Goal: Transaction & Acquisition: Download file/media

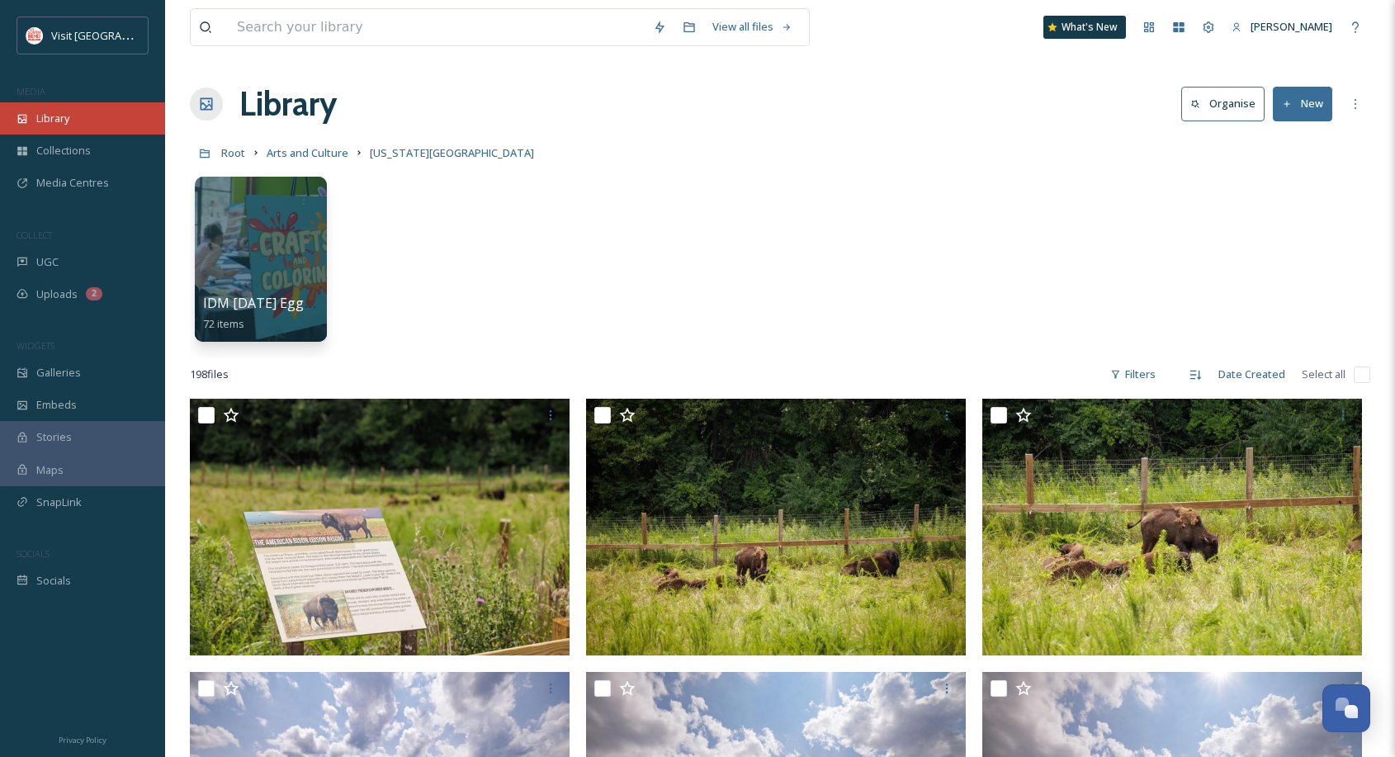
drag, startPoint x: 0, startPoint y: 0, endPoint x: 81, endPoint y: 113, distance: 139.0
click at [81, 113] on div "Library" at bounding box center [82, 118] width 165 height 32
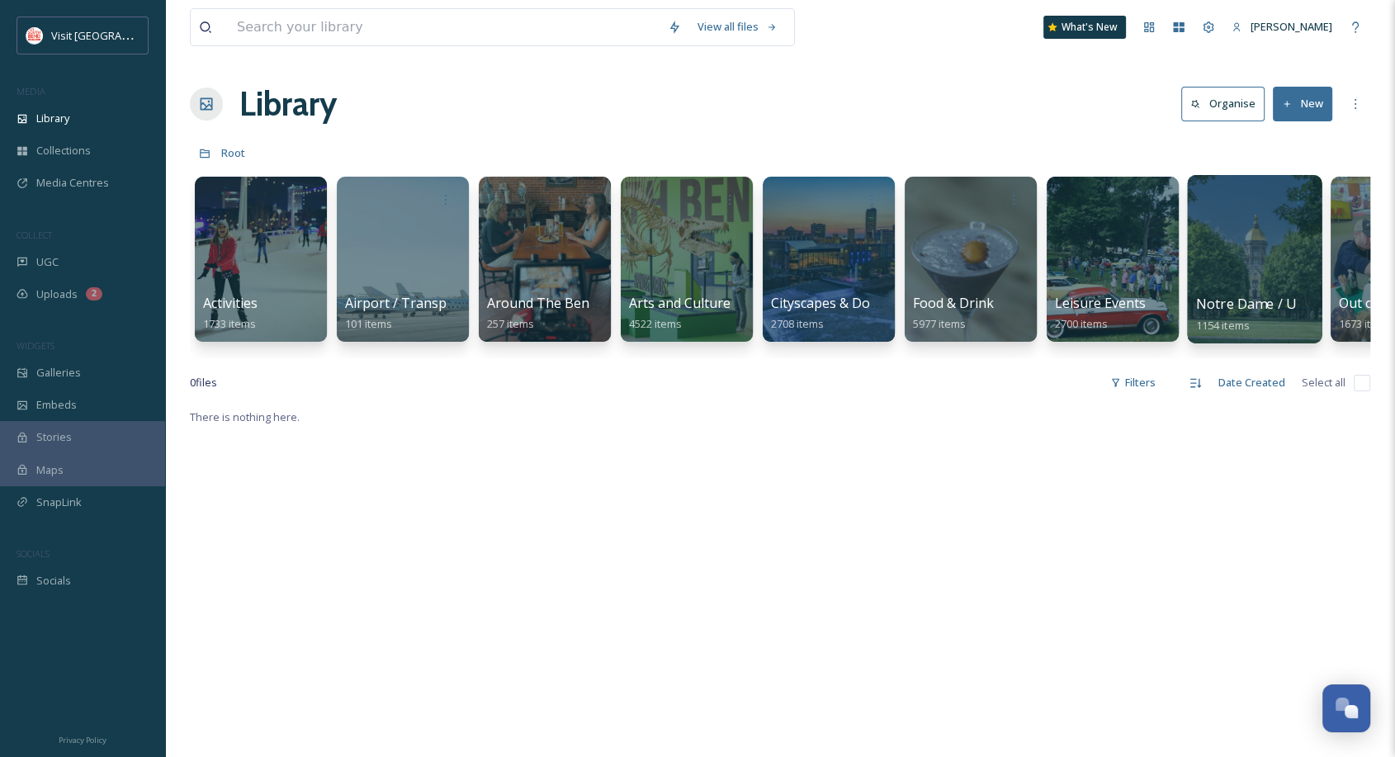
click at [1240, 273] on div at bounding box center [1254, 259] width 135 height 168
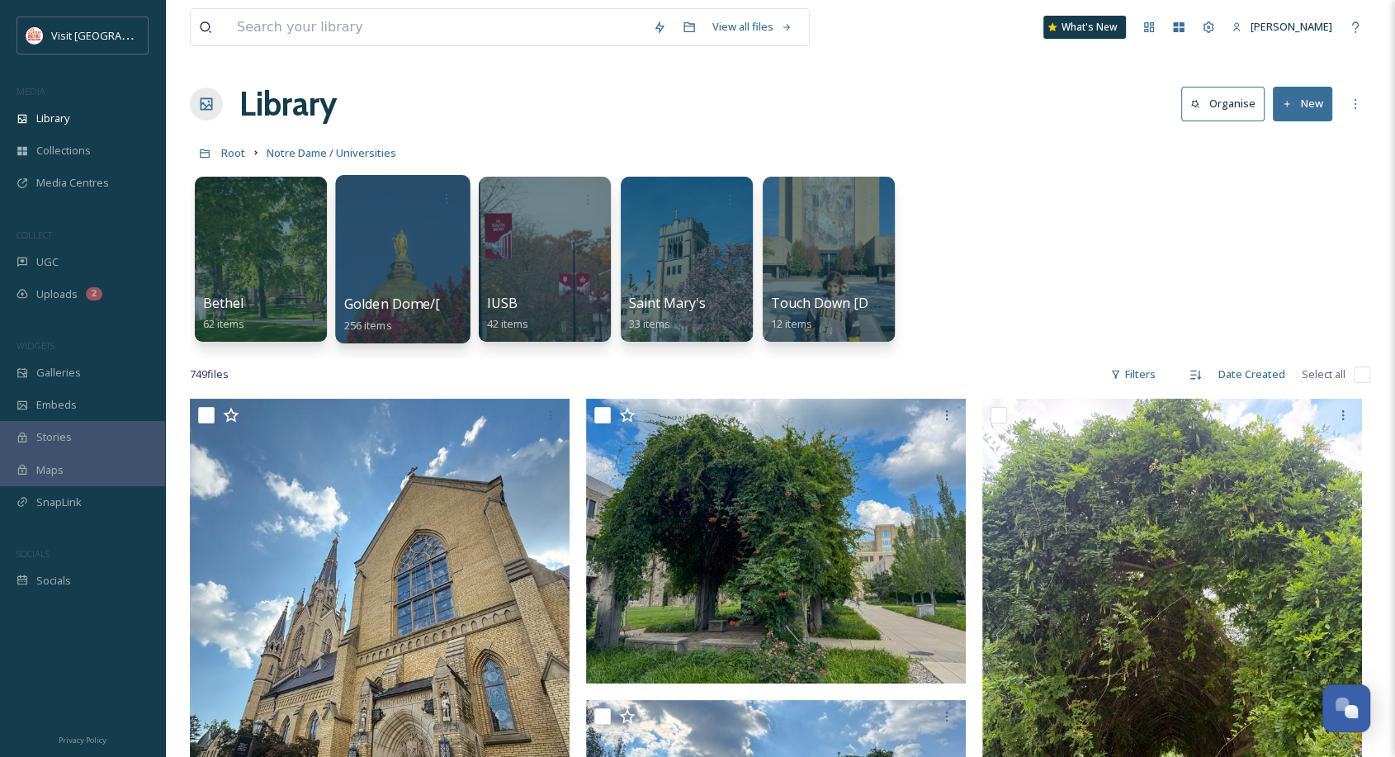
click at [403, 283] on div at bounding box center [402, 259] width 135 height 168
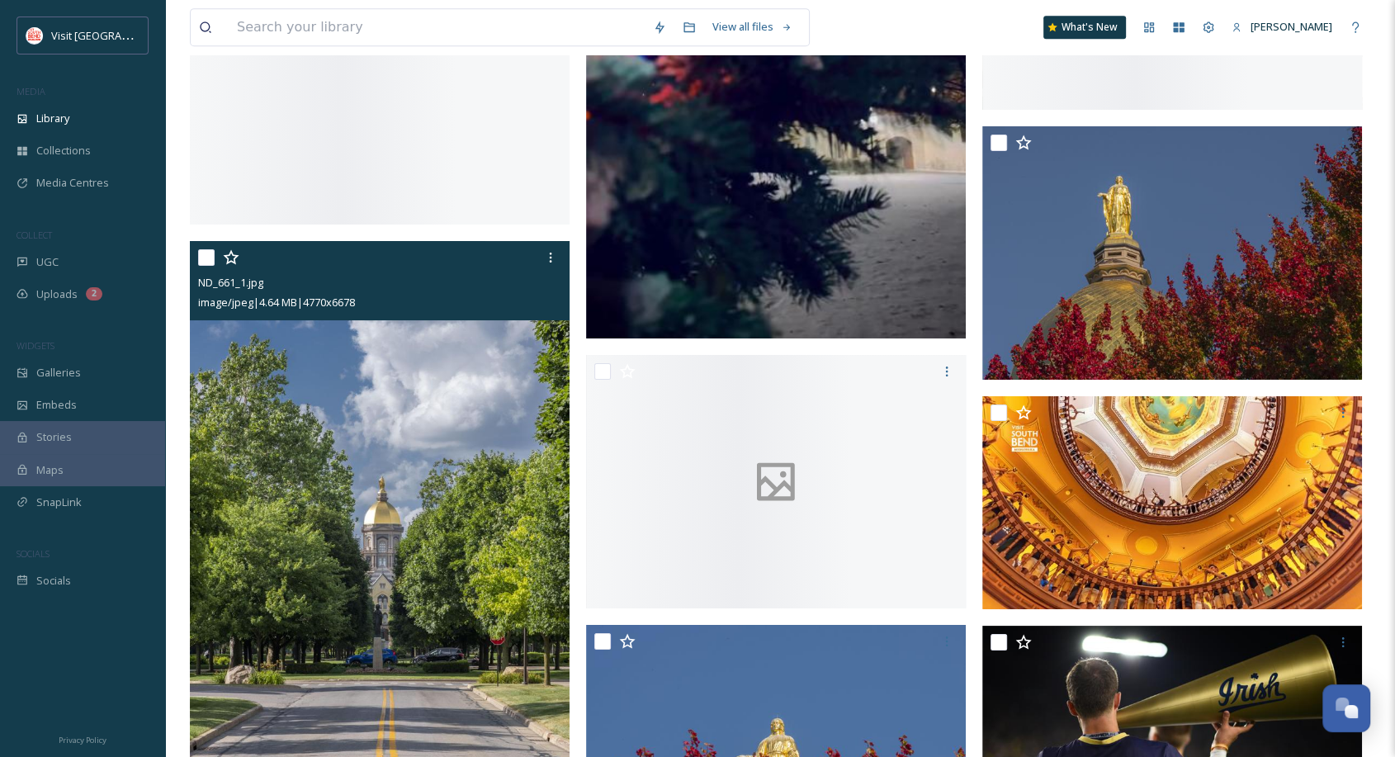
scroll to position [7346, 0]
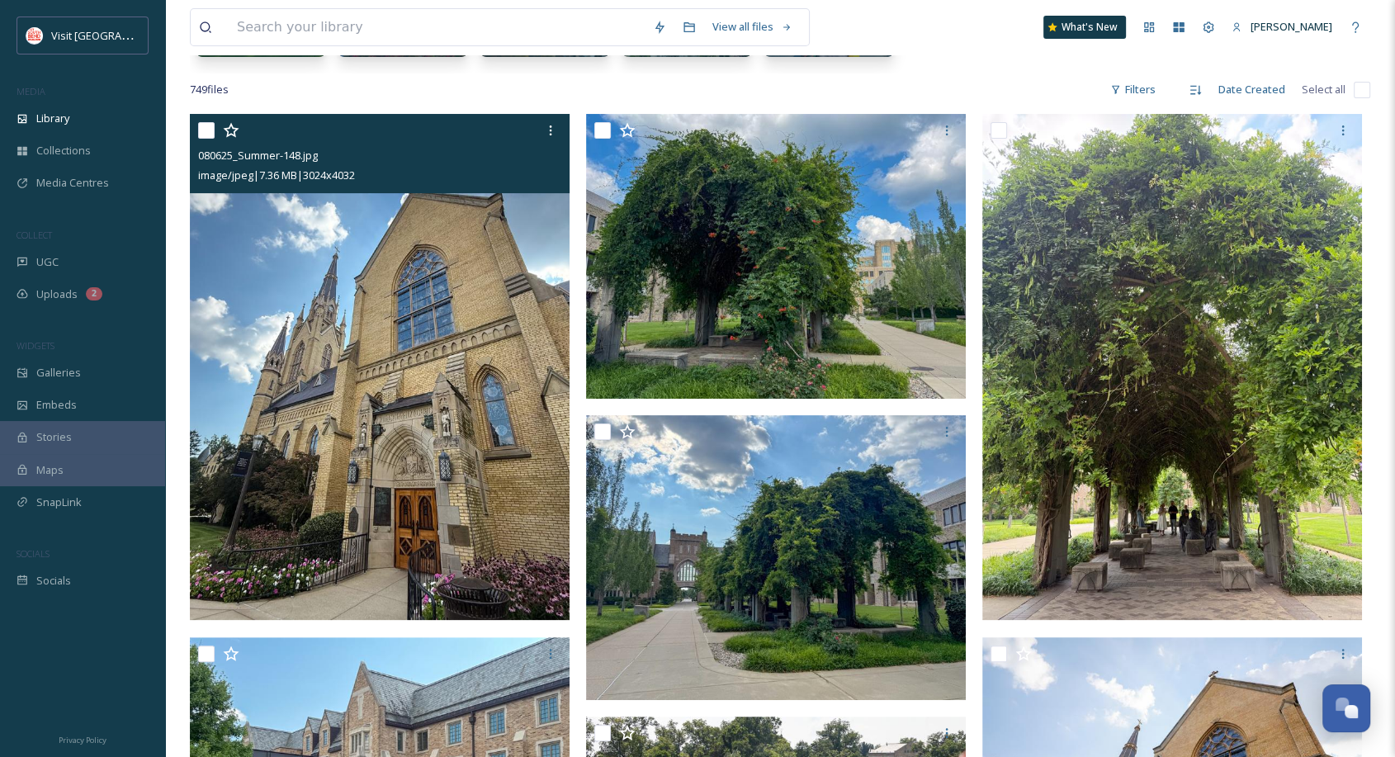
scroll to position [286, 0]
click at [552, 128] on icon at bounding box center [550, 129] width 13 height 13
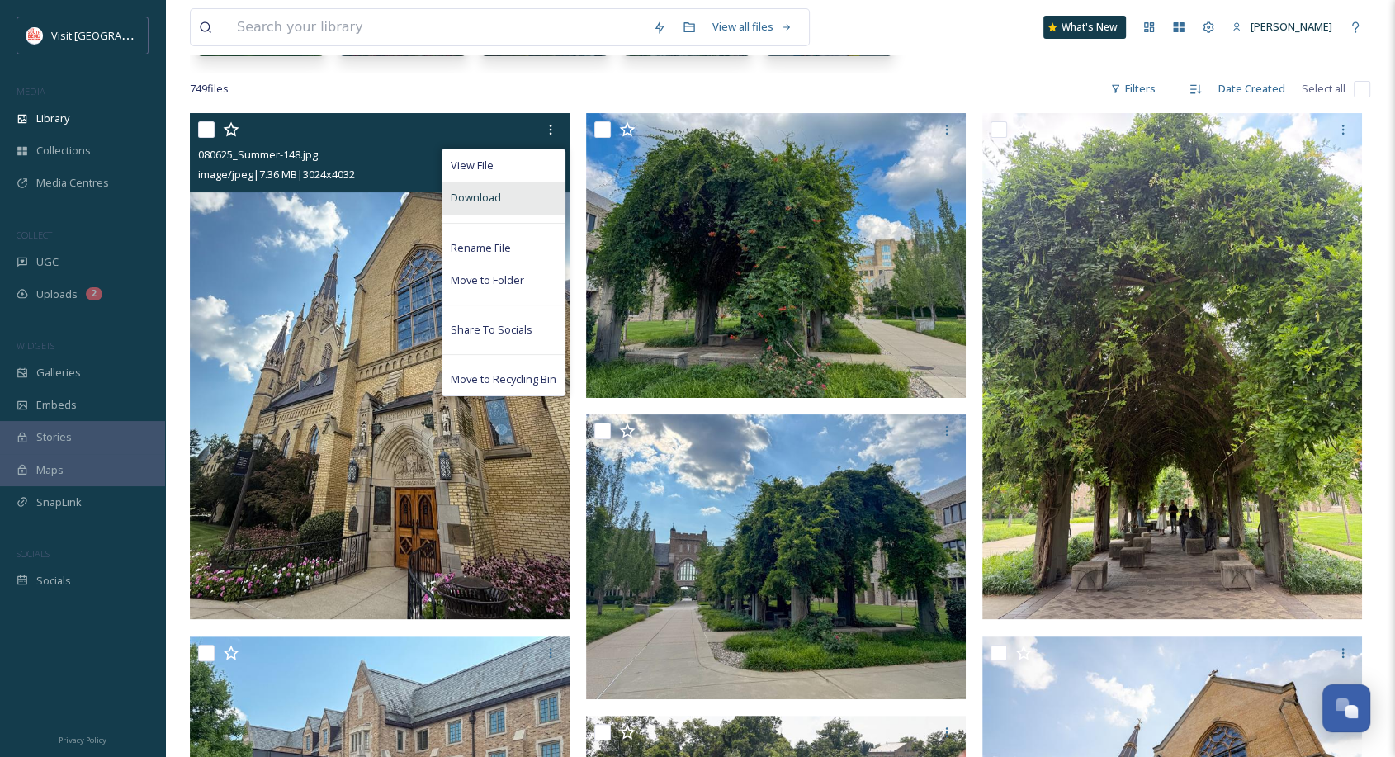
click at [499, 199] on div "Download" at bounding box center [503, 198] width 122 height 32
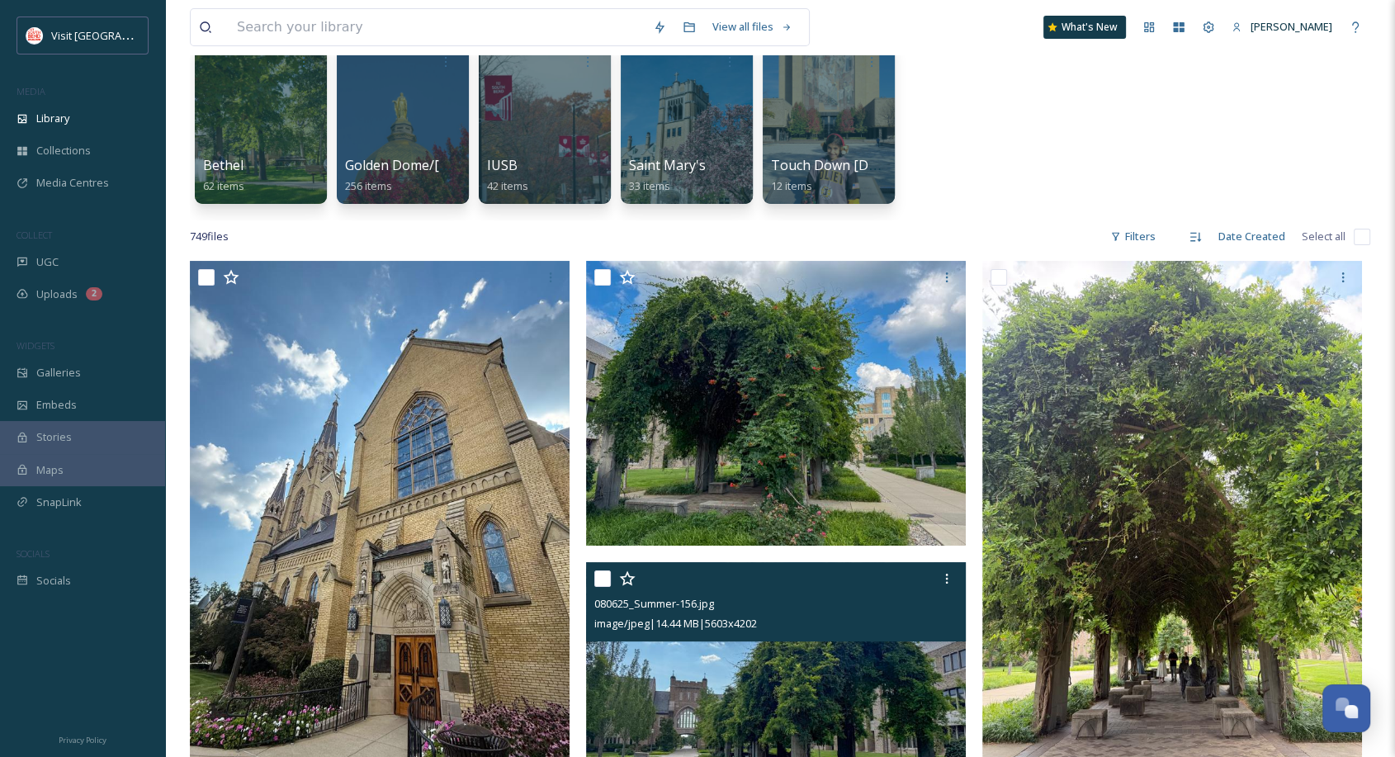
scroll to position [0, 0]
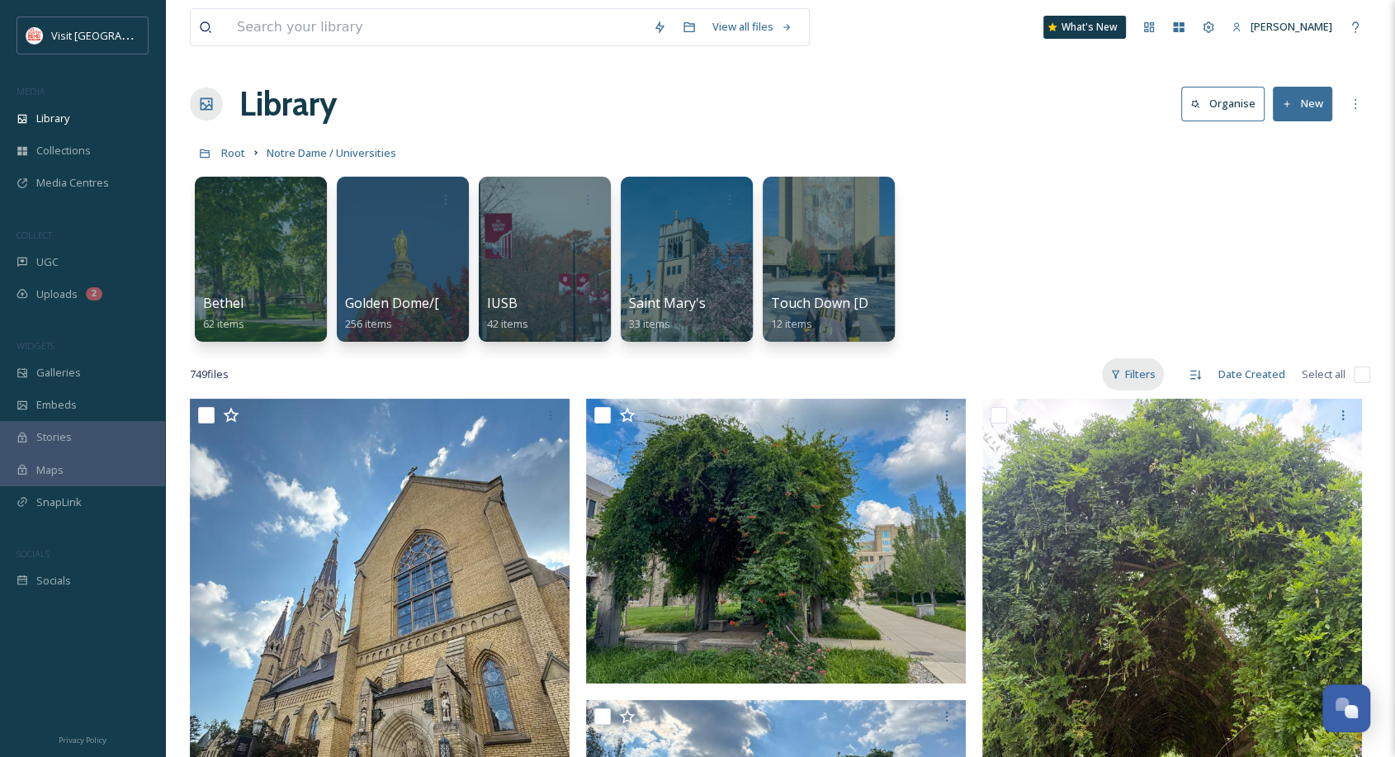
click at [1149, 372] on div "Filters" at bounding box center [1133, 374] width 62 height 32
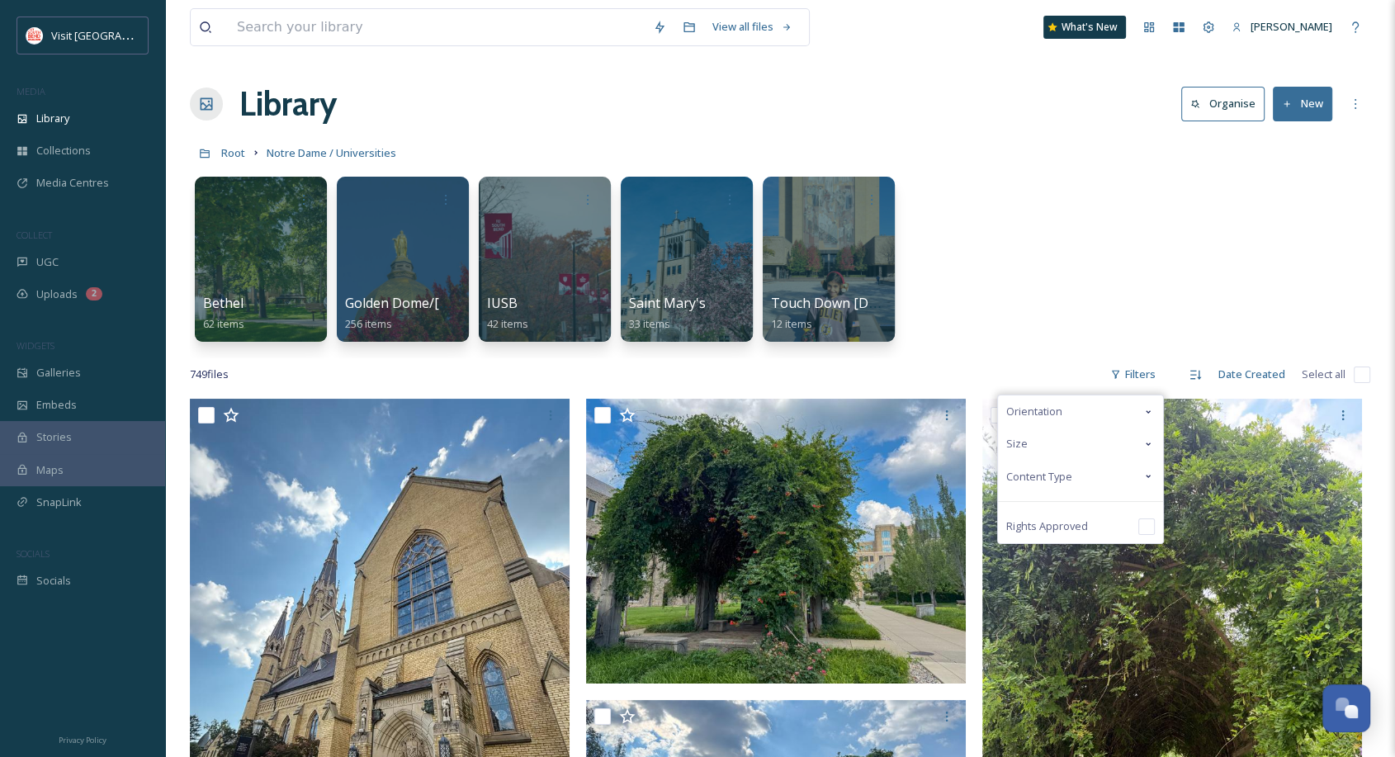
click at [1069, 475] on span "Content Type" at bounding box center [1039, 477] width 66 height 16
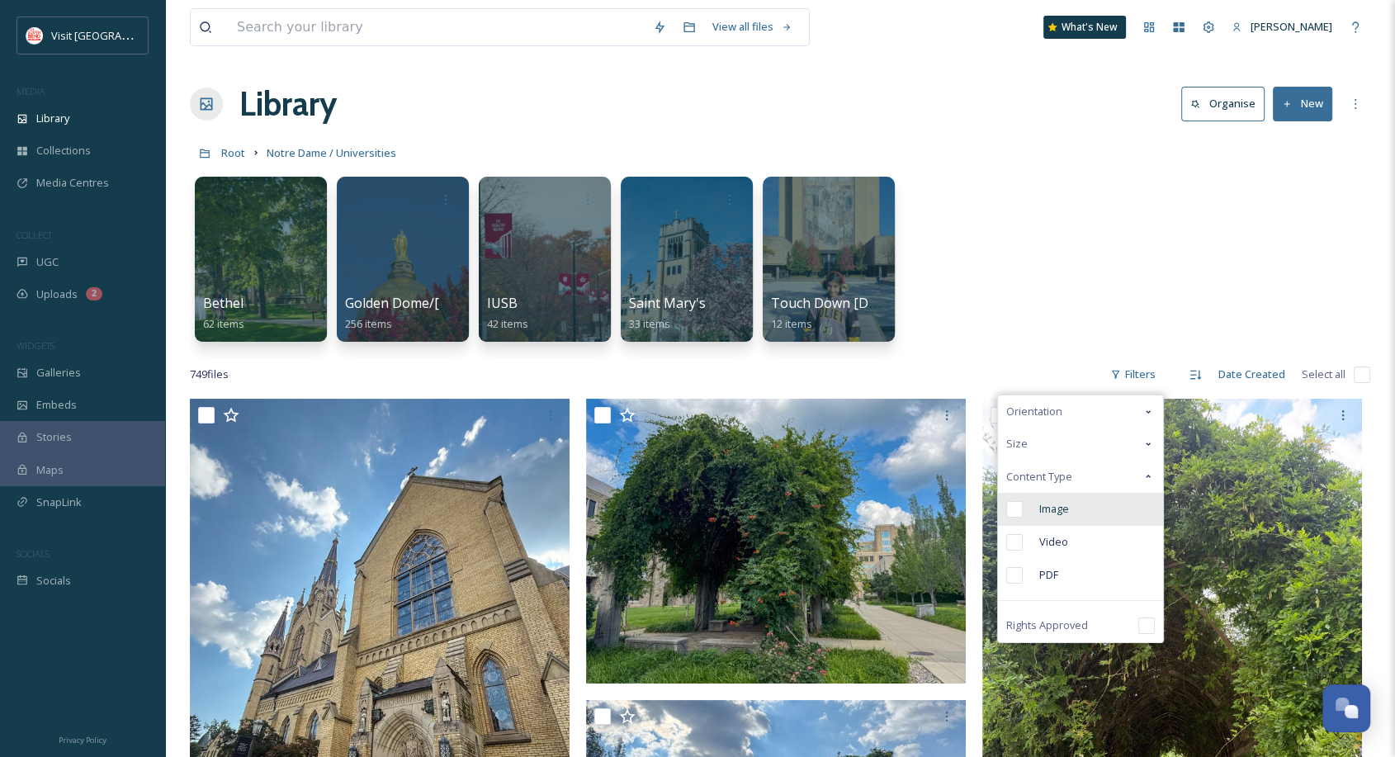
click at [1056, 517] on span "Image" at bounding box center [1054, 509] width 30 height 16
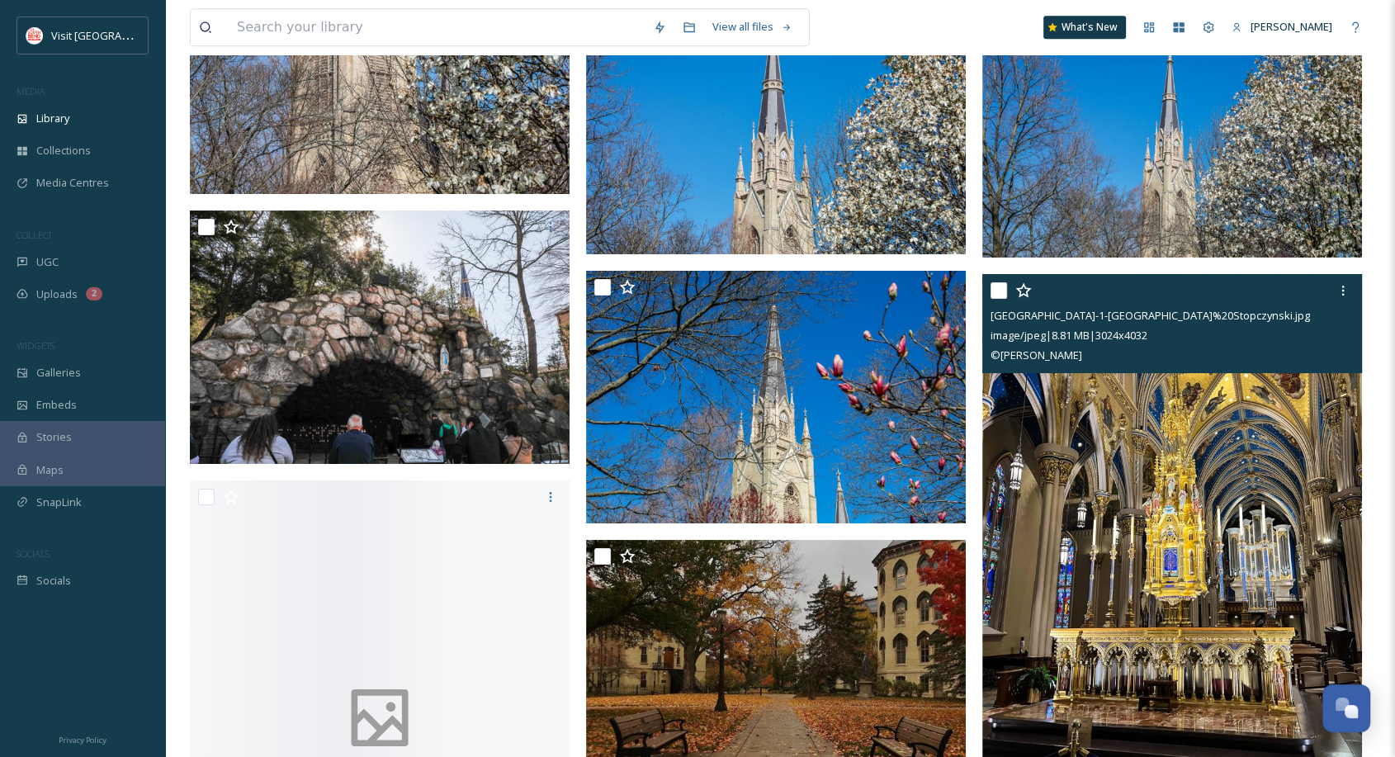
scroll to position [13457, 0]
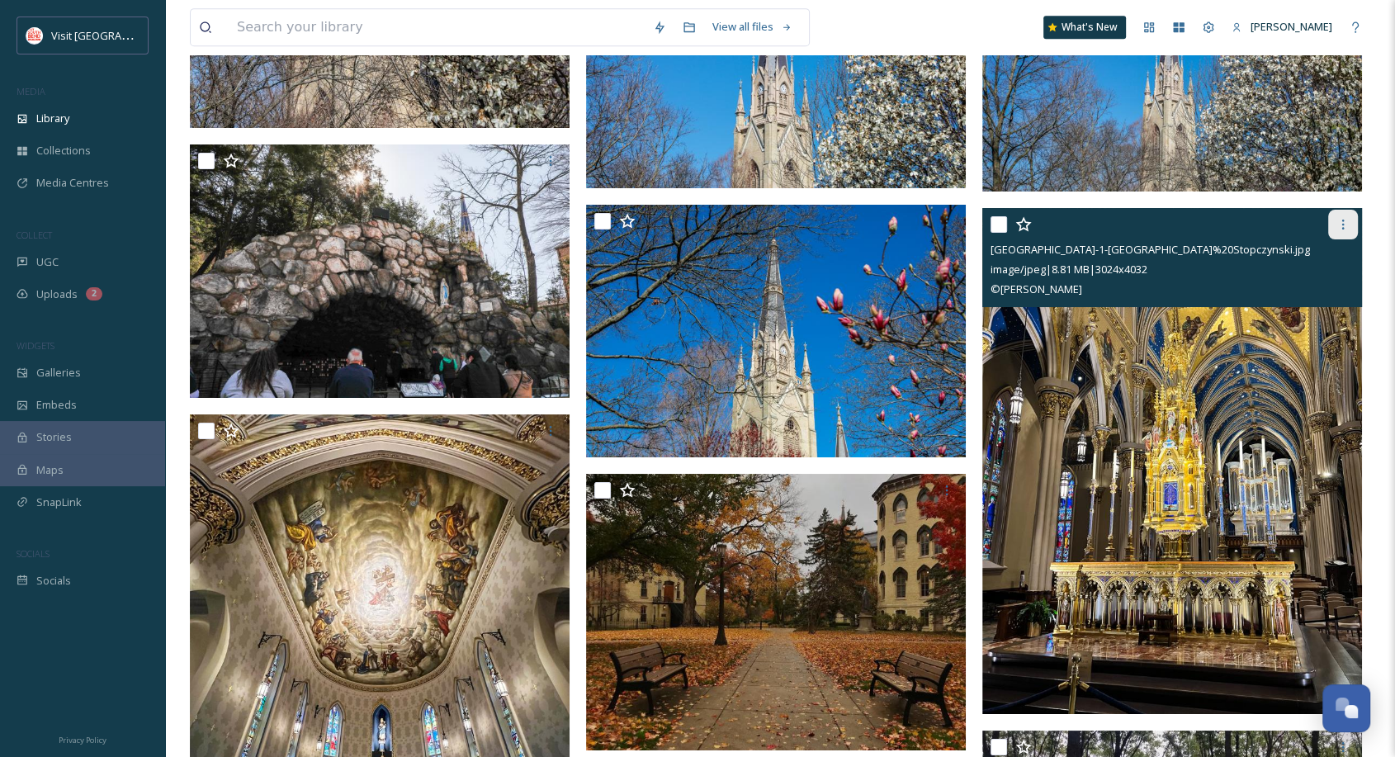
click at [1340, 224] on icon at bounding box center [1342, 224] width 13 height 13
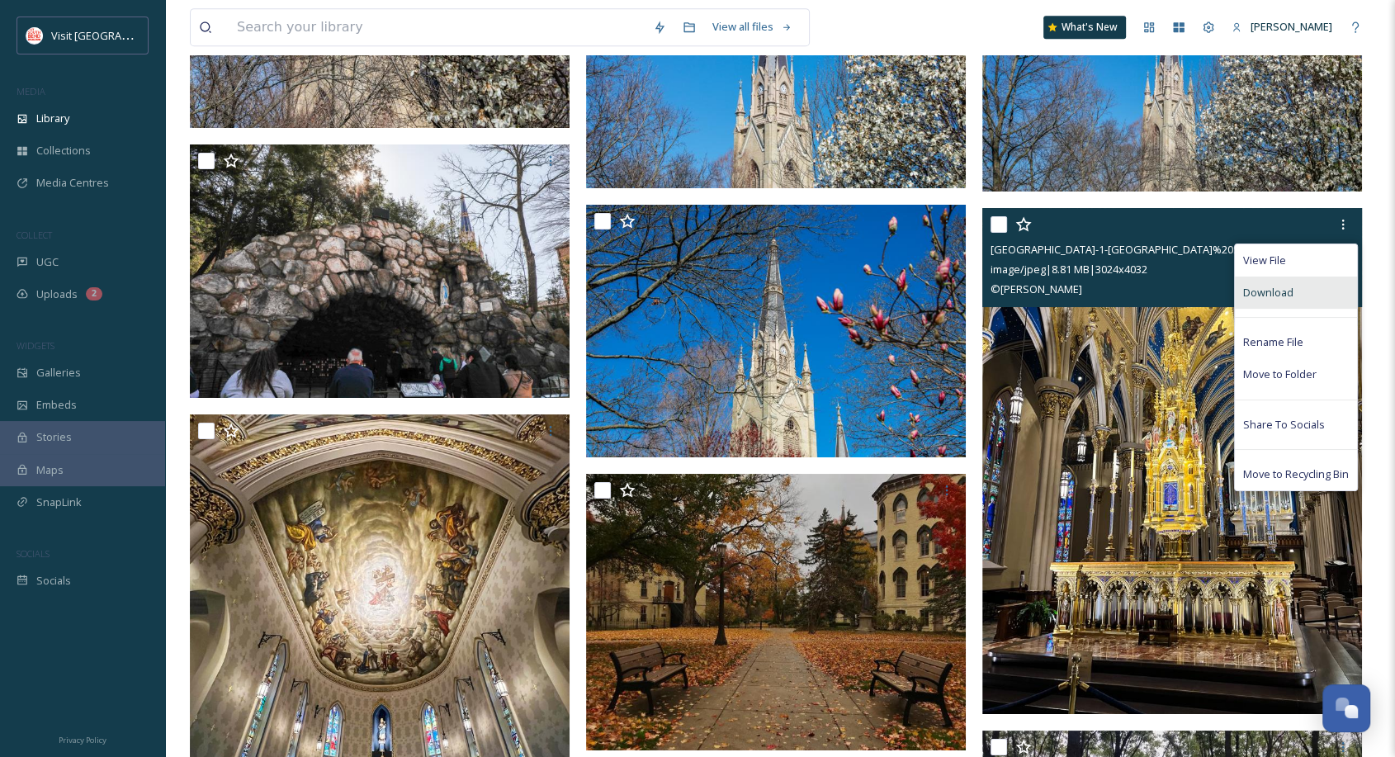
click at [1273, 291] on span "Download" at bounding box center [1268, 293] width 50 height 16
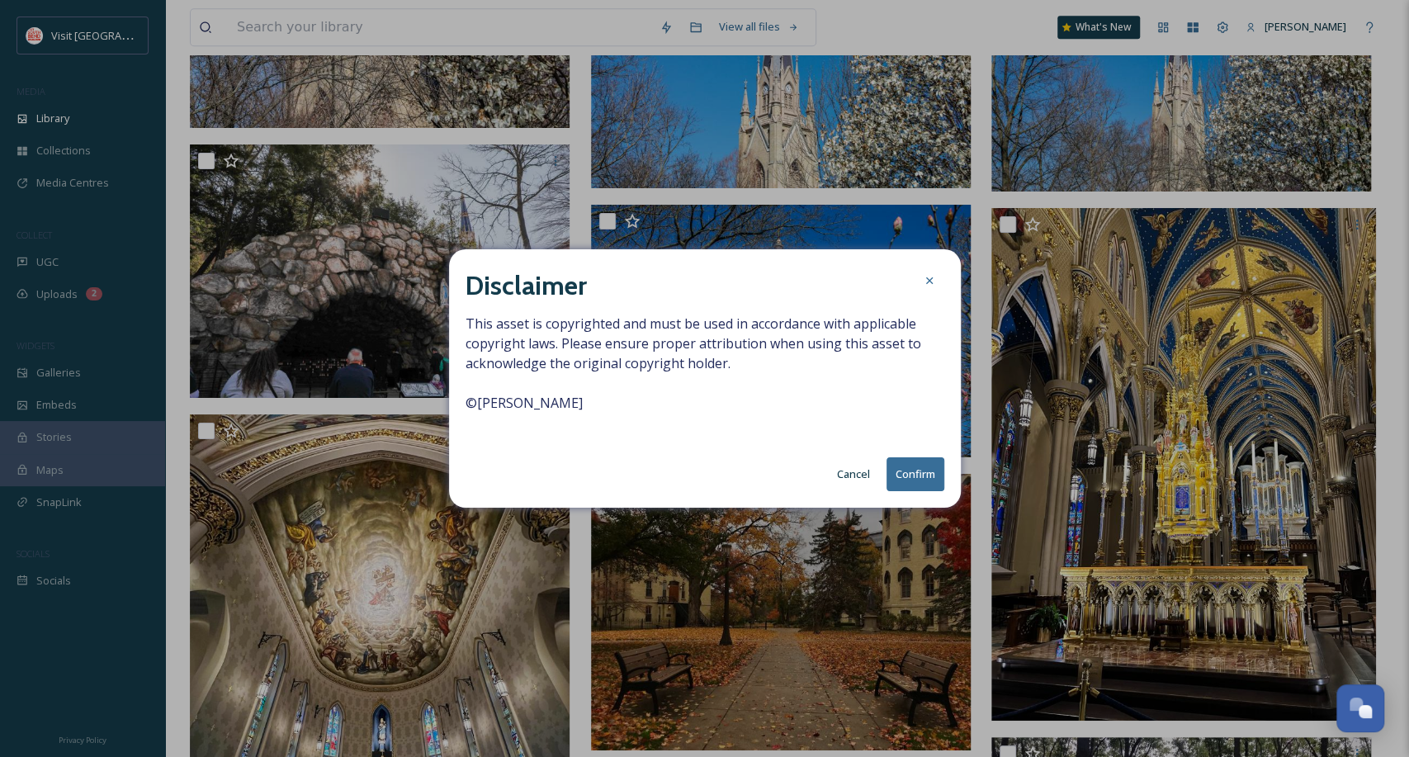
click at [920, 478] on button "Confirm" at bounding box center [915, 474] width 58 height 34
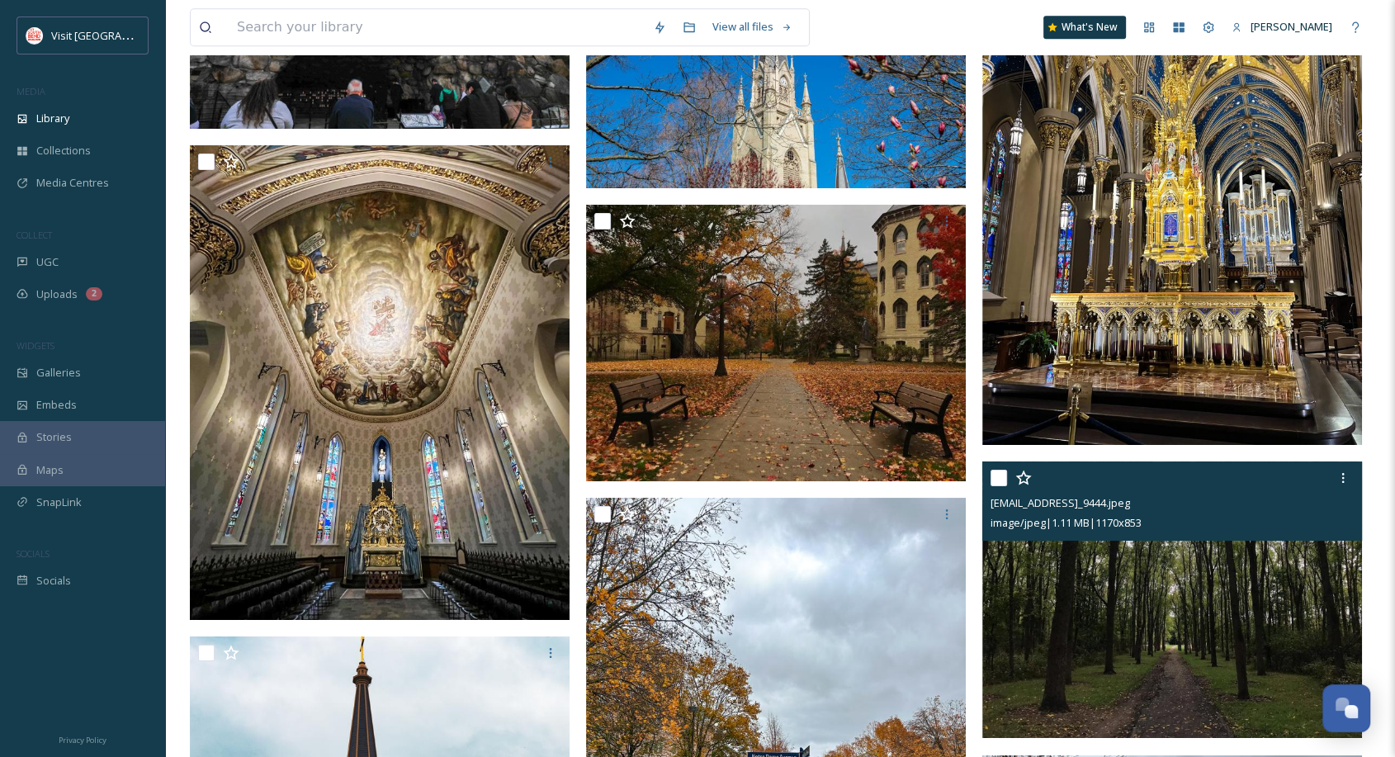
scroll to position [13710, 0]
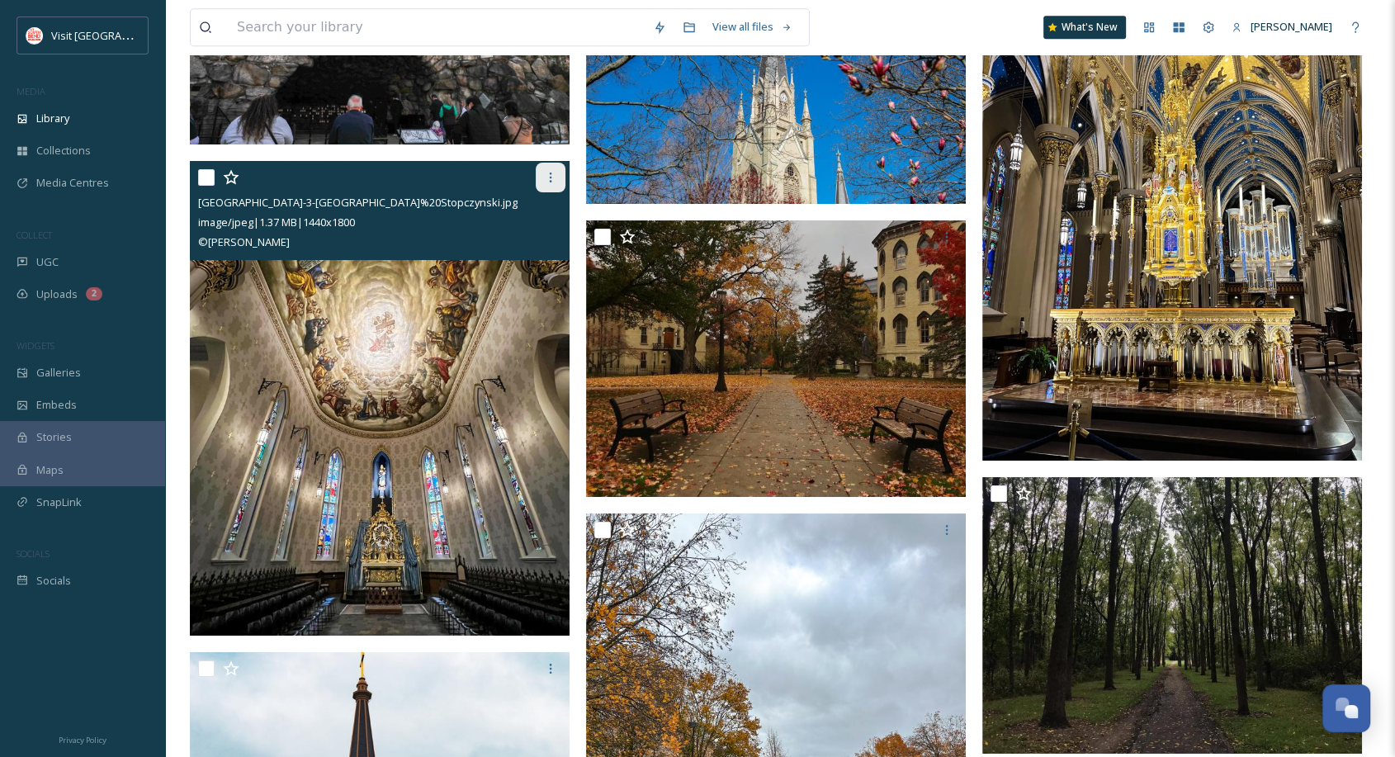
click at [555, 180] on icon at bounding box center [550, 177] width 13 height 13
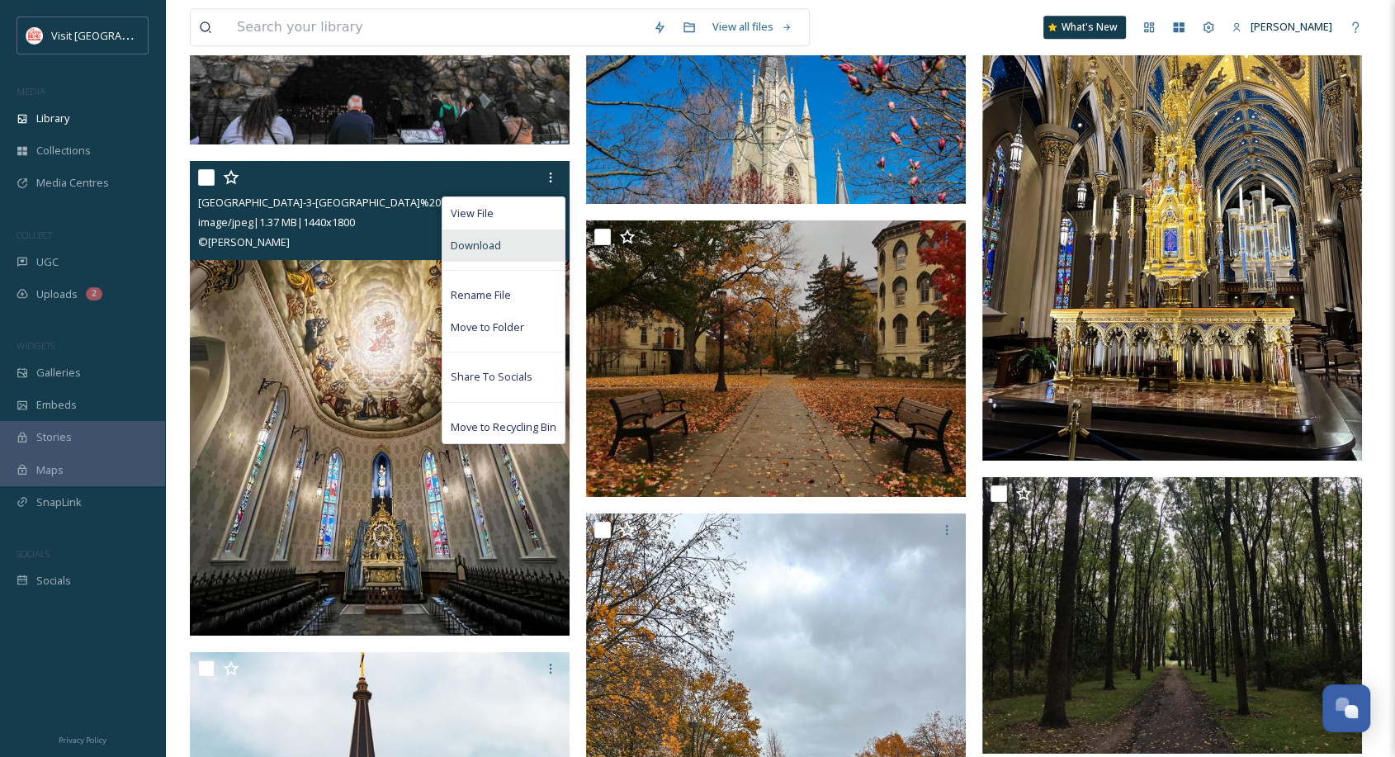
click at [485, 247] on span "Download" at bounding box center [476, 246] width 50 height 16
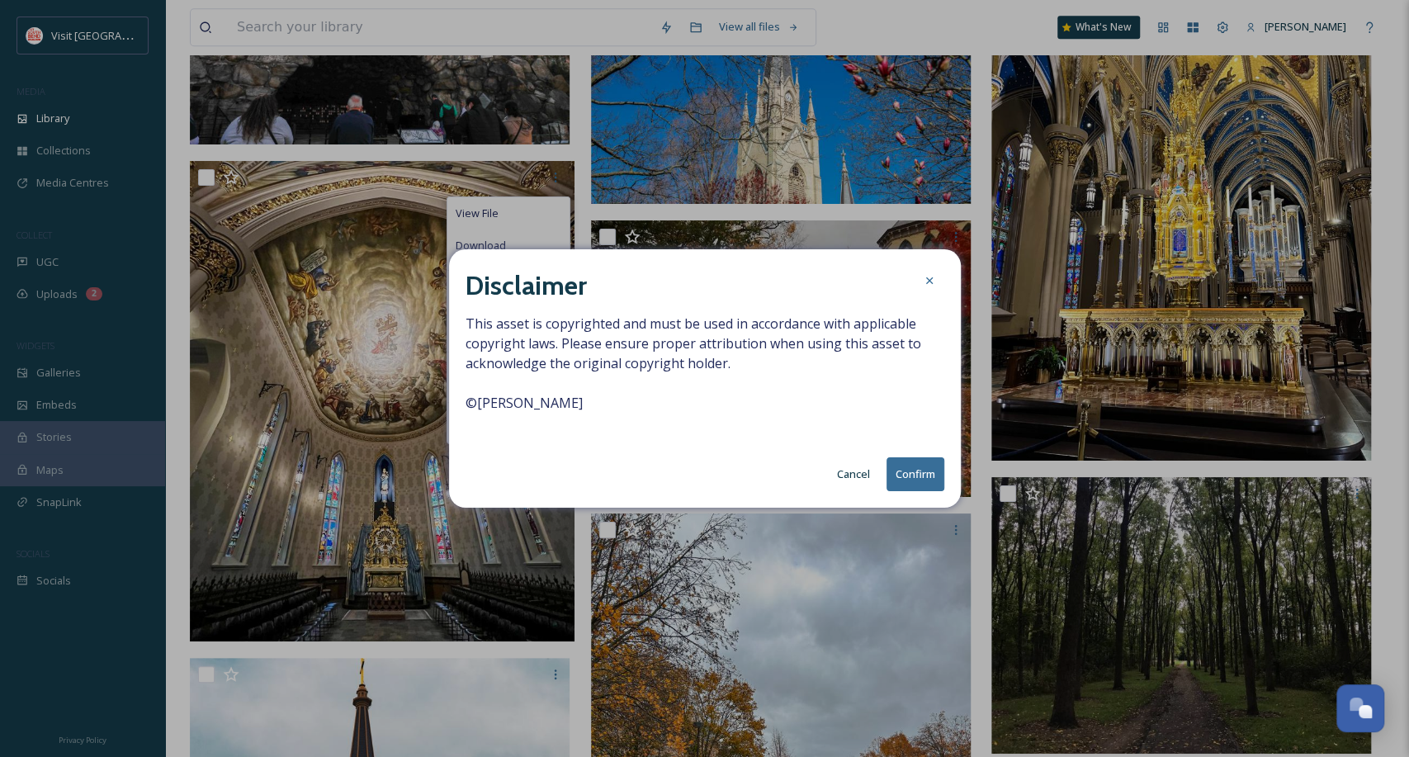
click at [913, 472] on button "Confirm" at bounding box center [915, 474] width 58 height 34
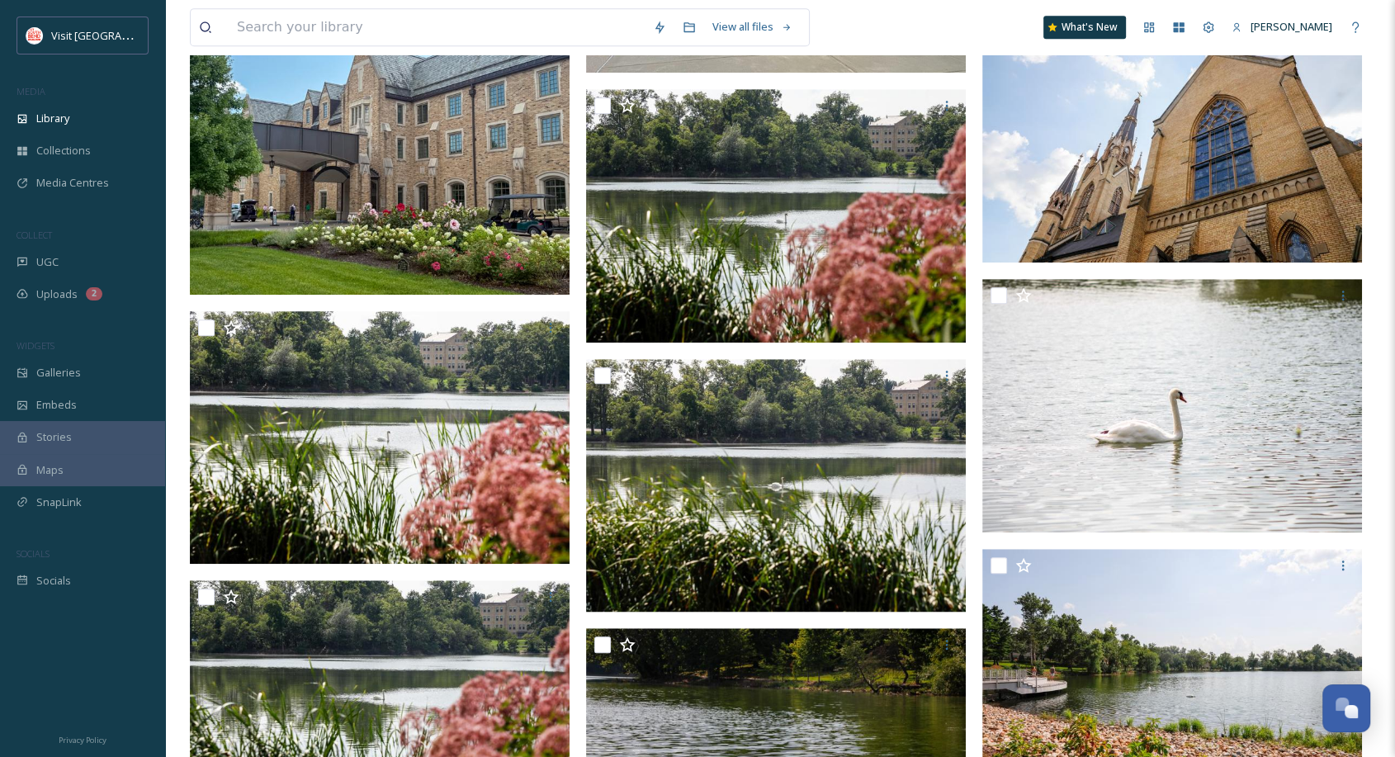
scroll to position [0, 0]
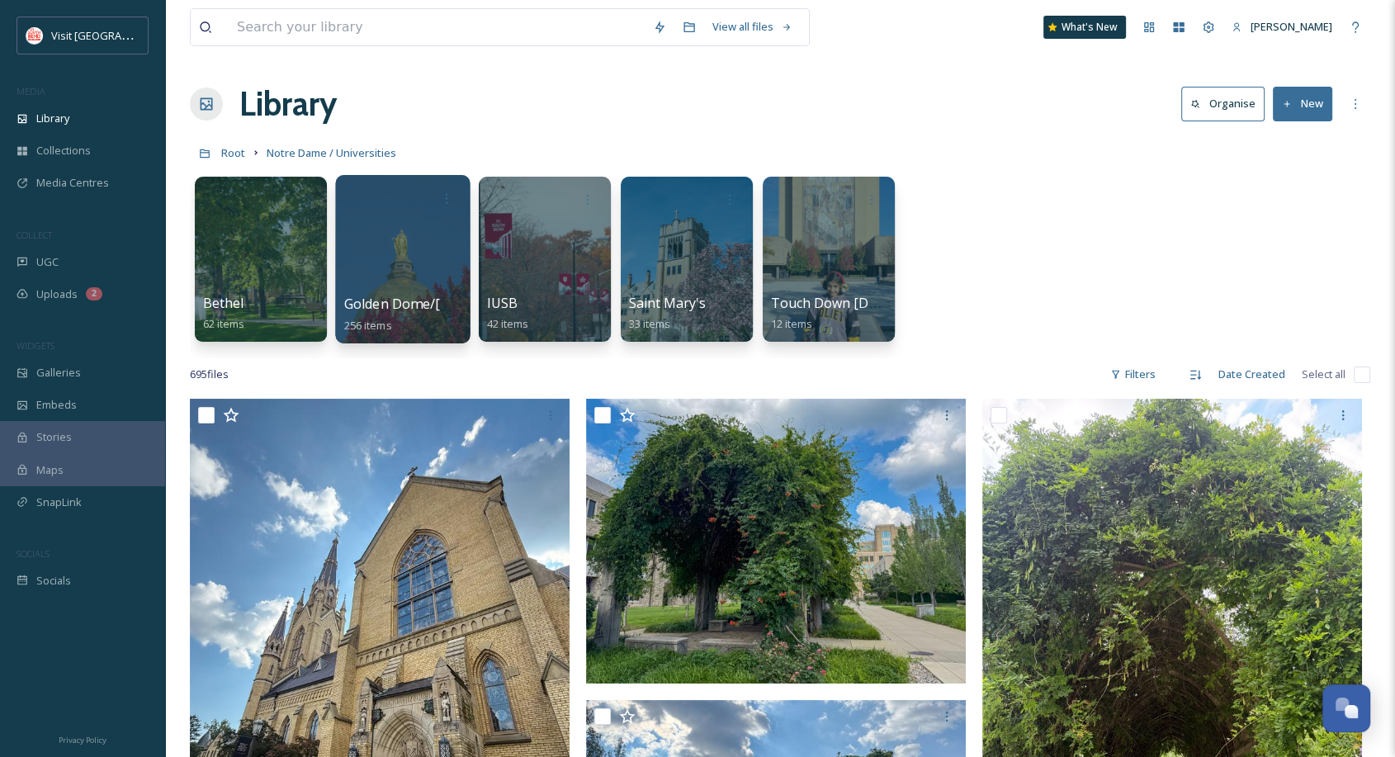
click at [440, 229] on div at bounding box center [402, 259] width 135 height 168
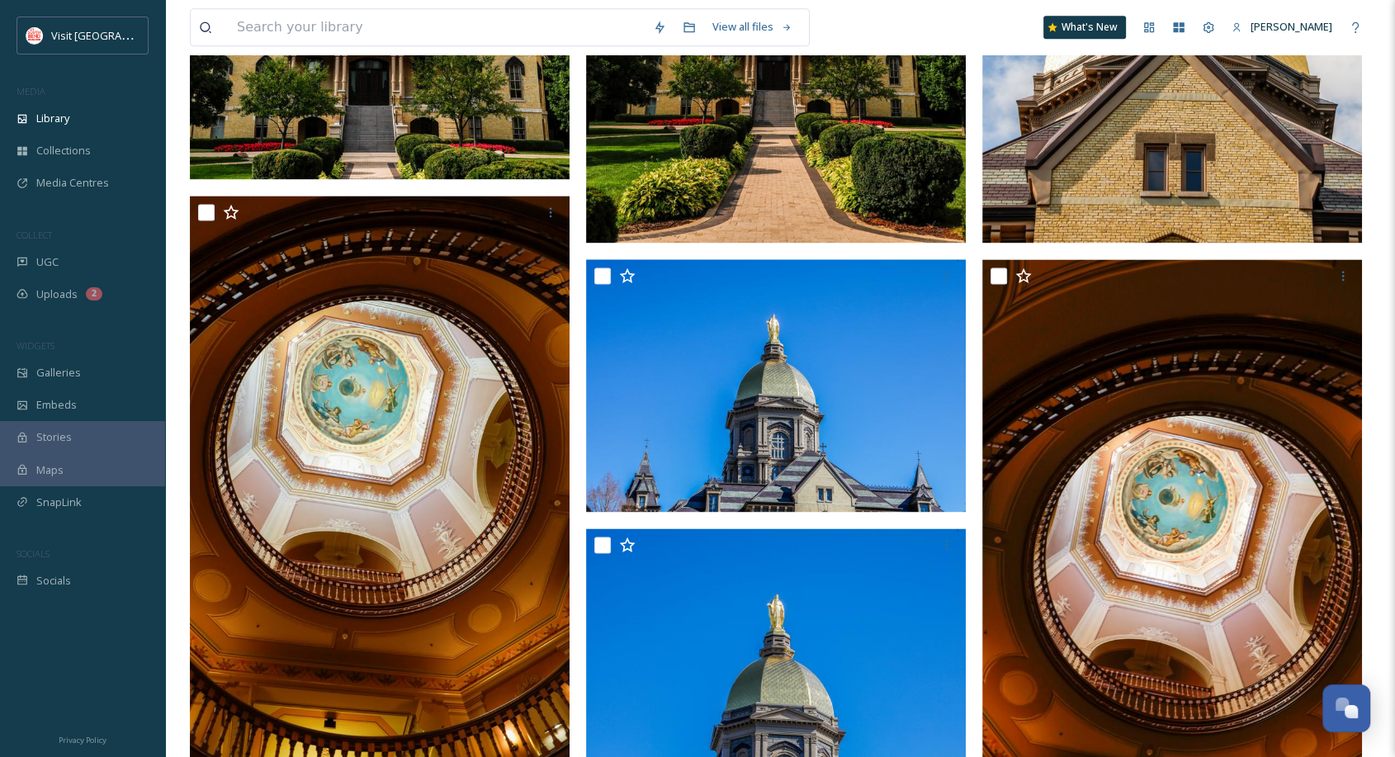
scroll to position [2247, 0]
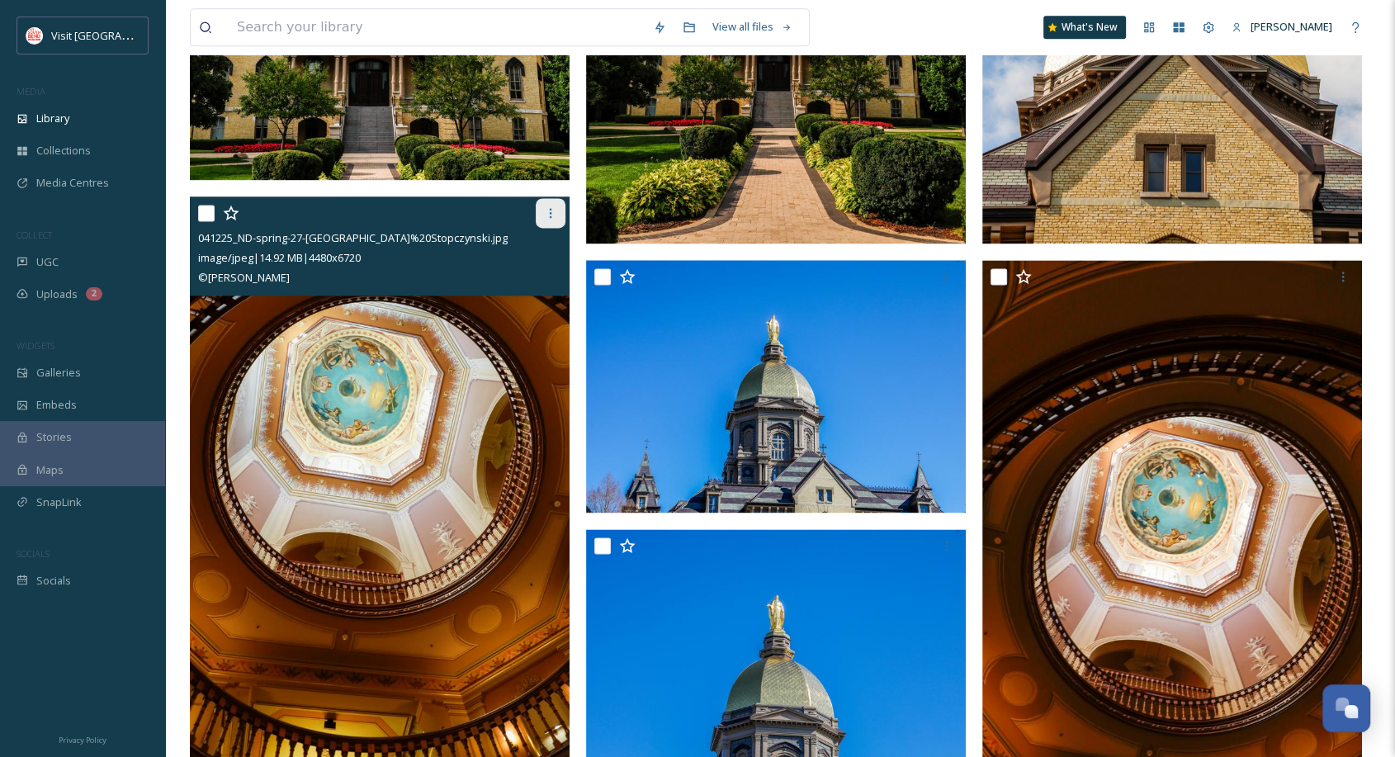
click at [548, 218] on icon at bounding box center [550, 212] width 13 height 13
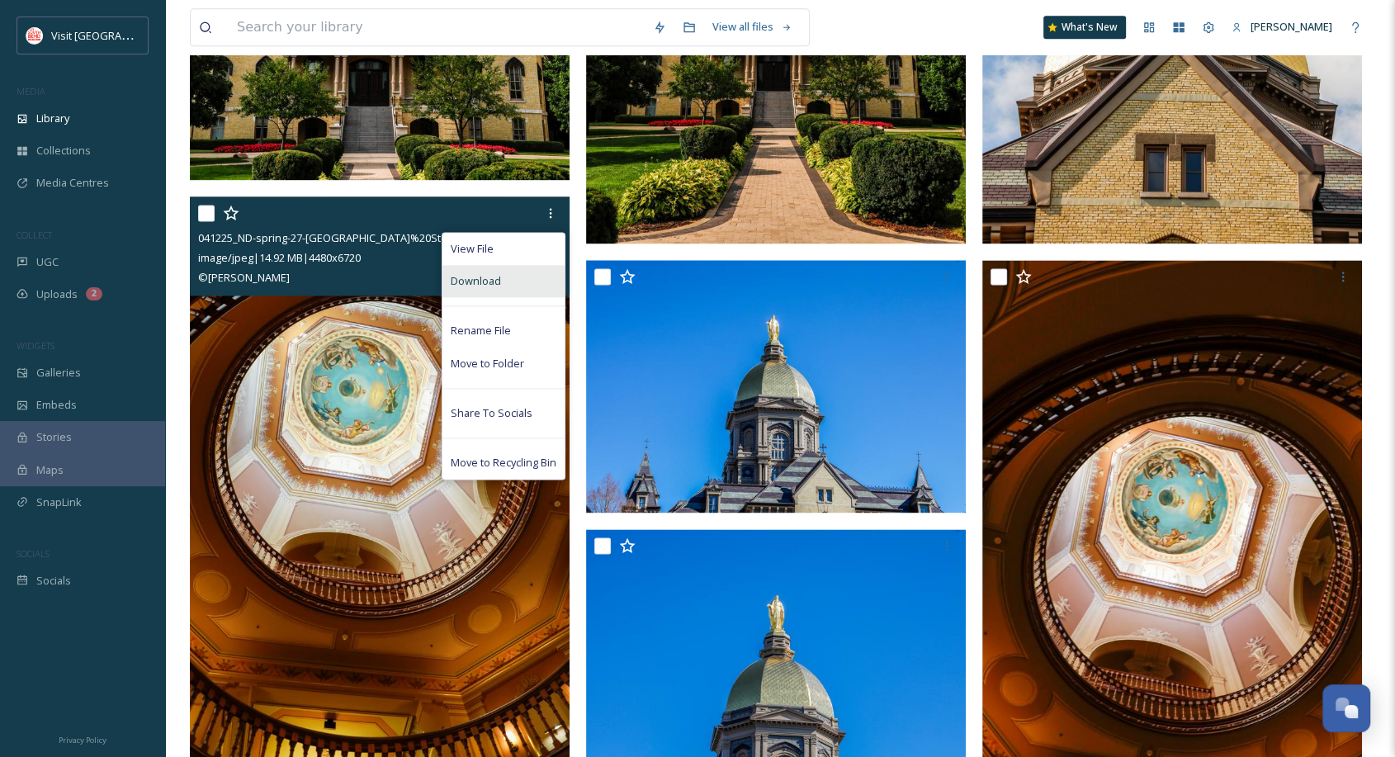
click at [511, 279] on div "Download" at bounding box center [503, 281] width 122 height 32
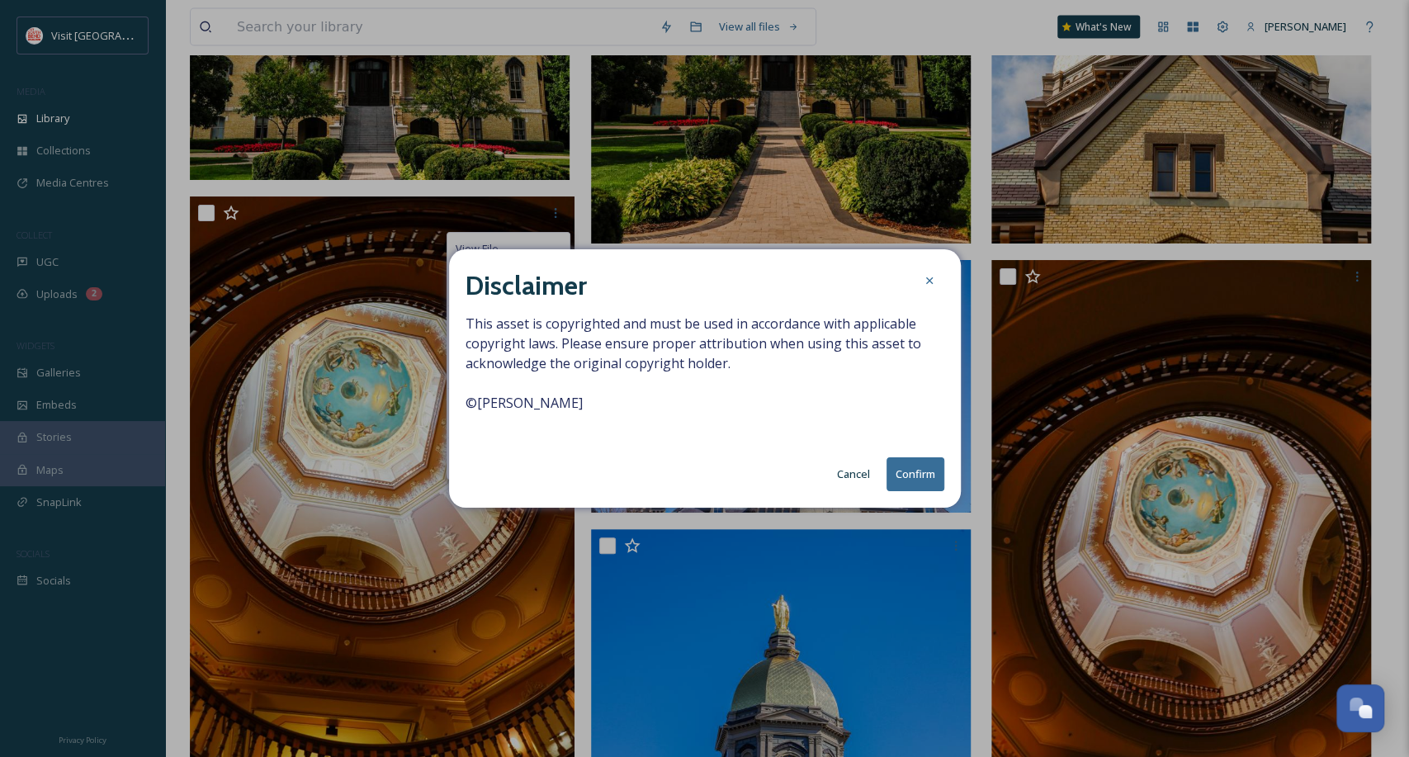
click at [905, 480] on button "Confirm" at bounding box center [915, 474] width 58 height 34
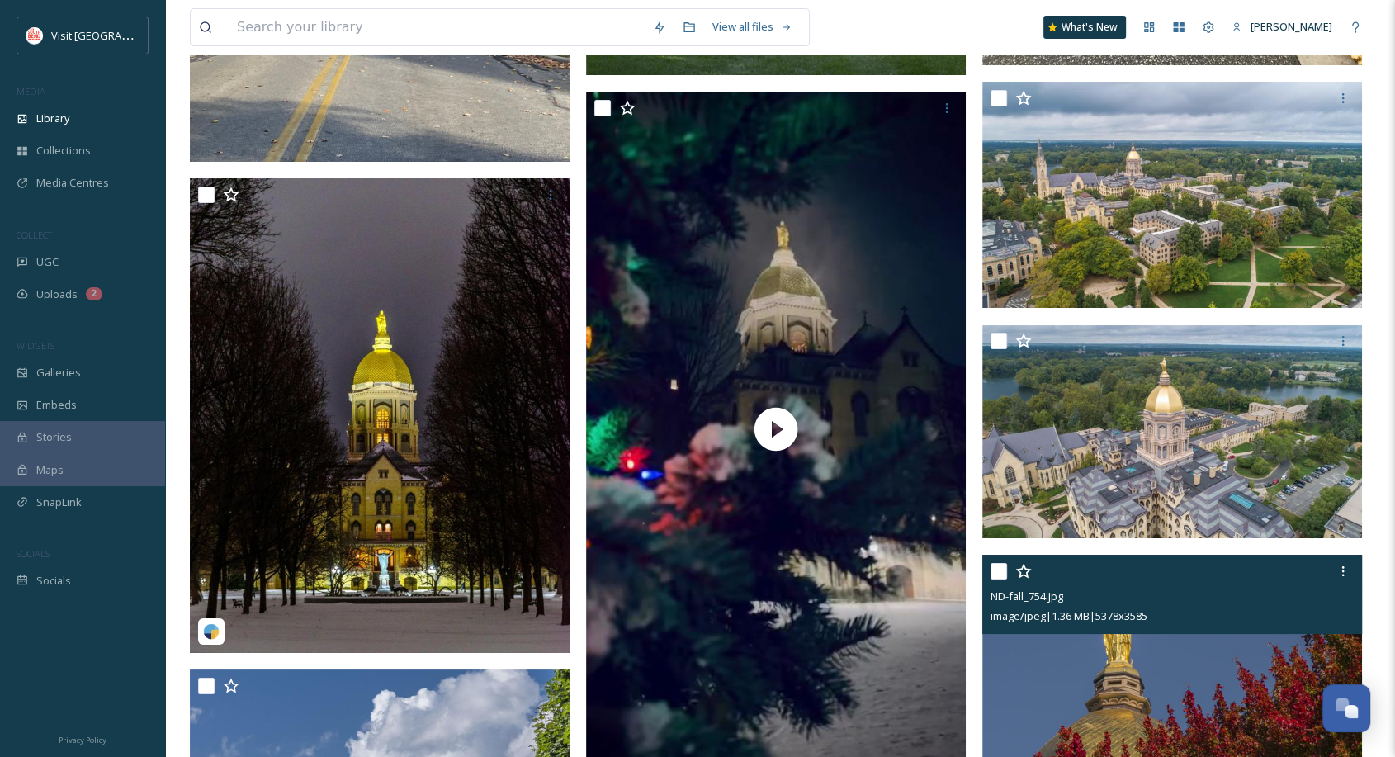
scroll to position [6794, 0]
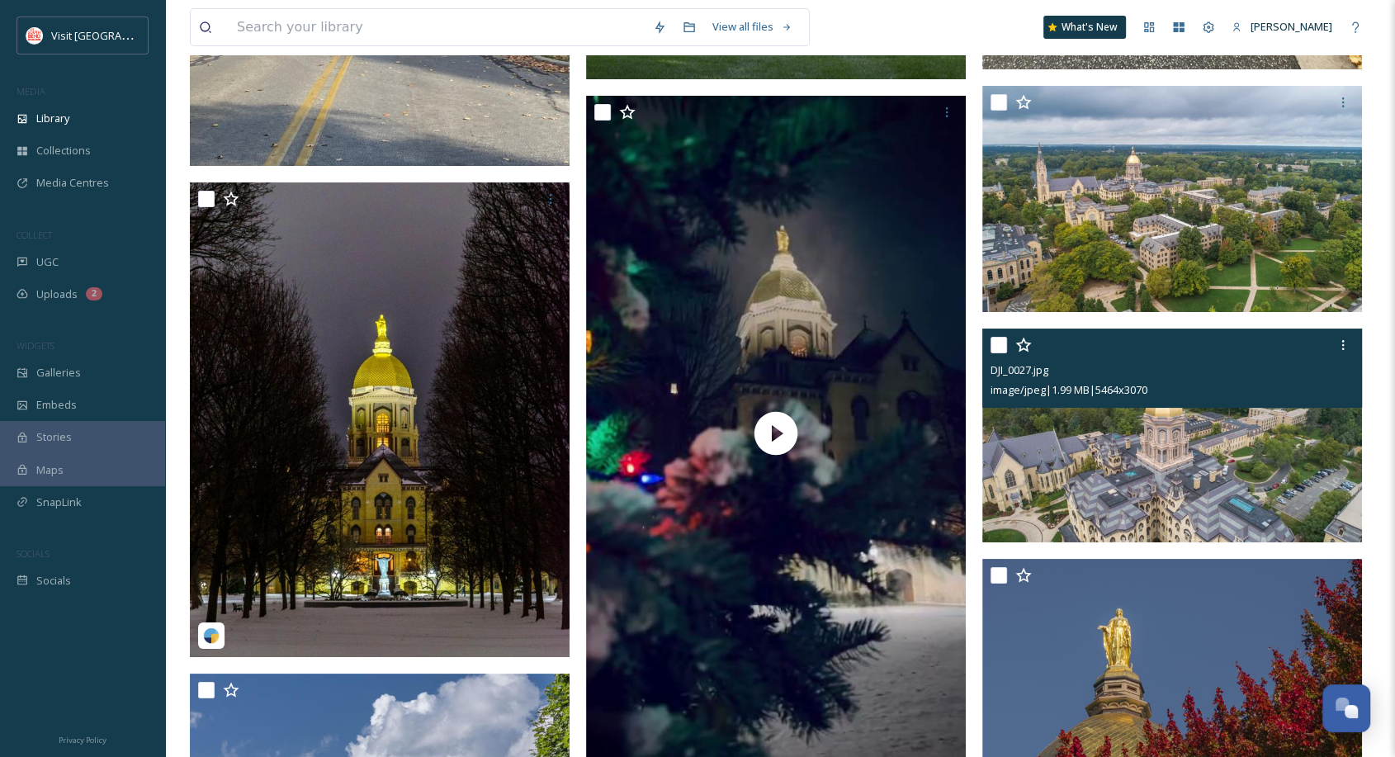
click at [1161, 513] on img at bounding box center [1172, 435] width 380 height 213
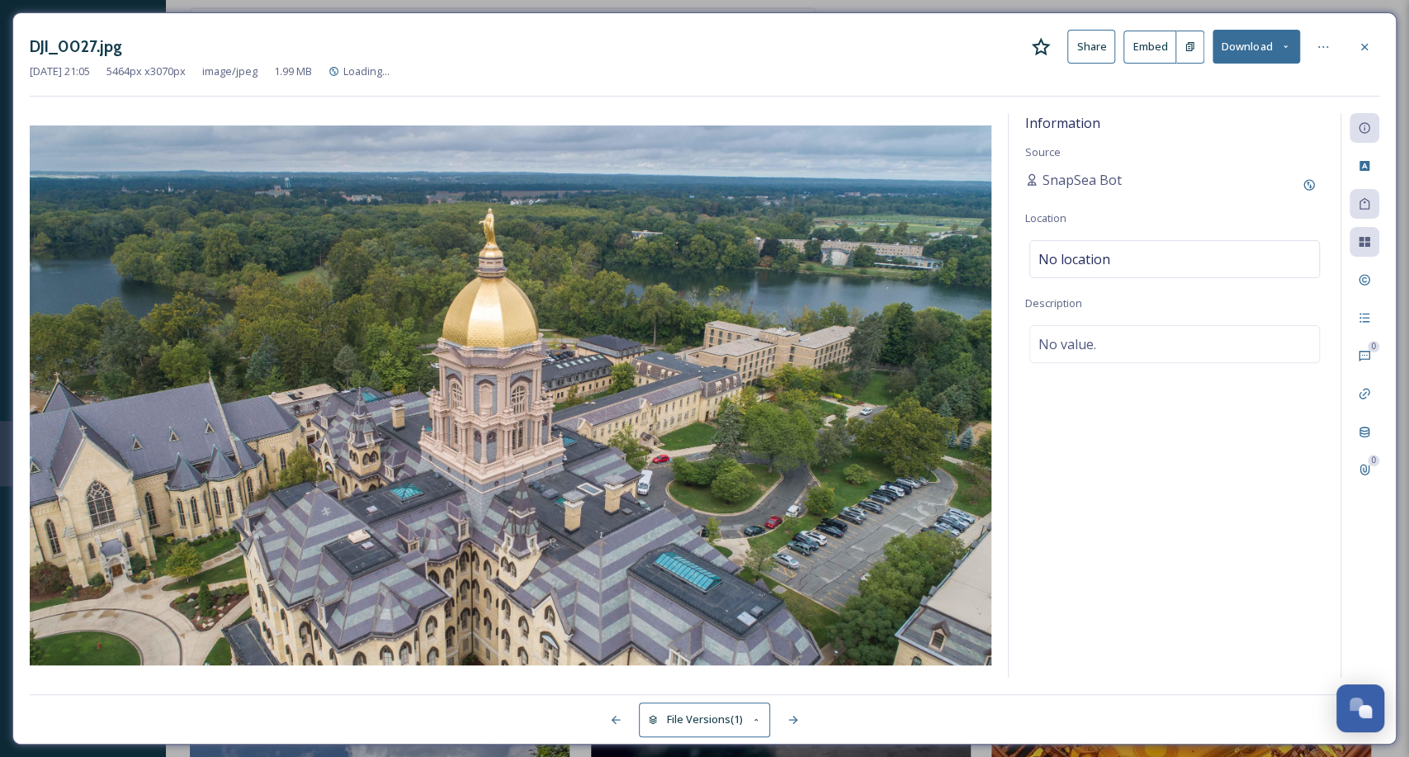
click at [1232, 59] on button "Download" at bounding box center [1255, 47] width 87 height 34
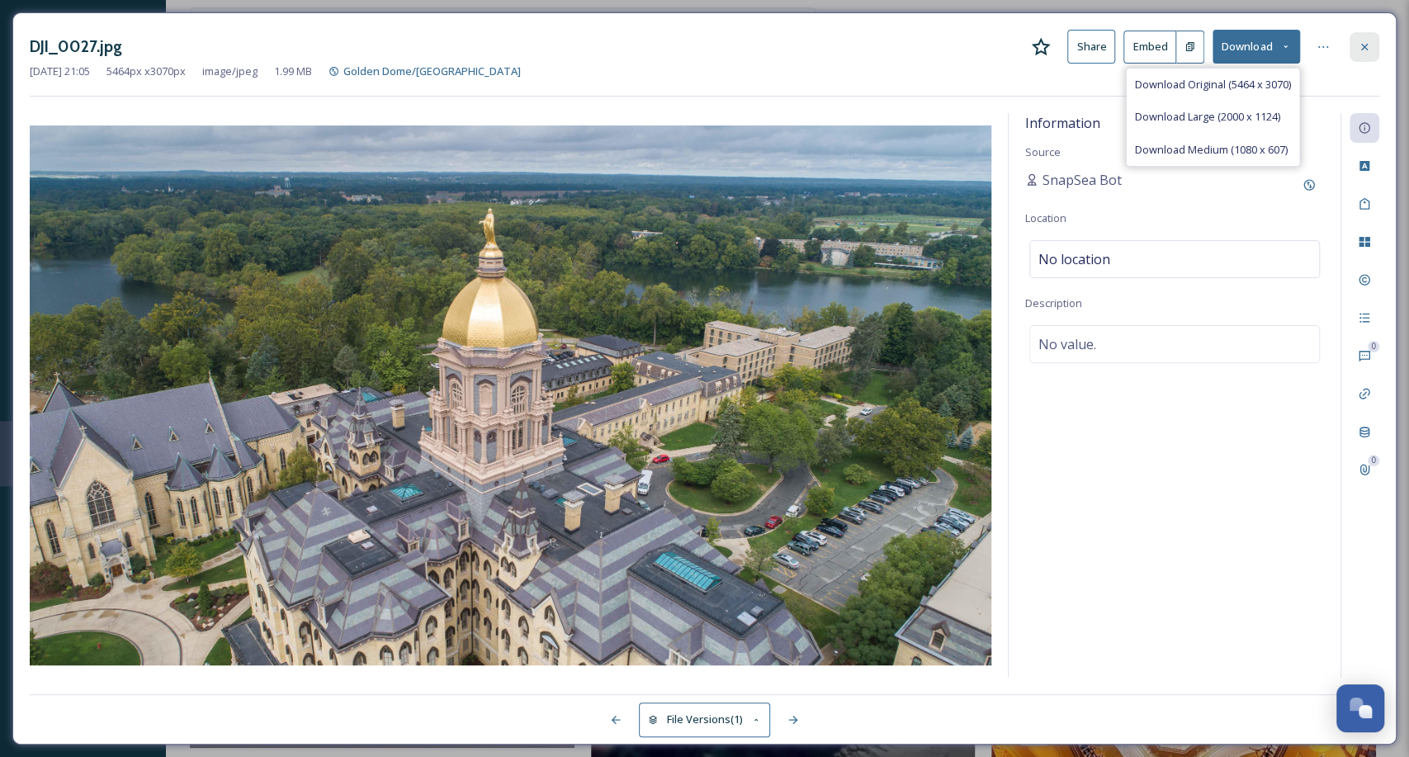
click at [1360, 41] on icon at bounding box center [1364, 46] width 13 height 13
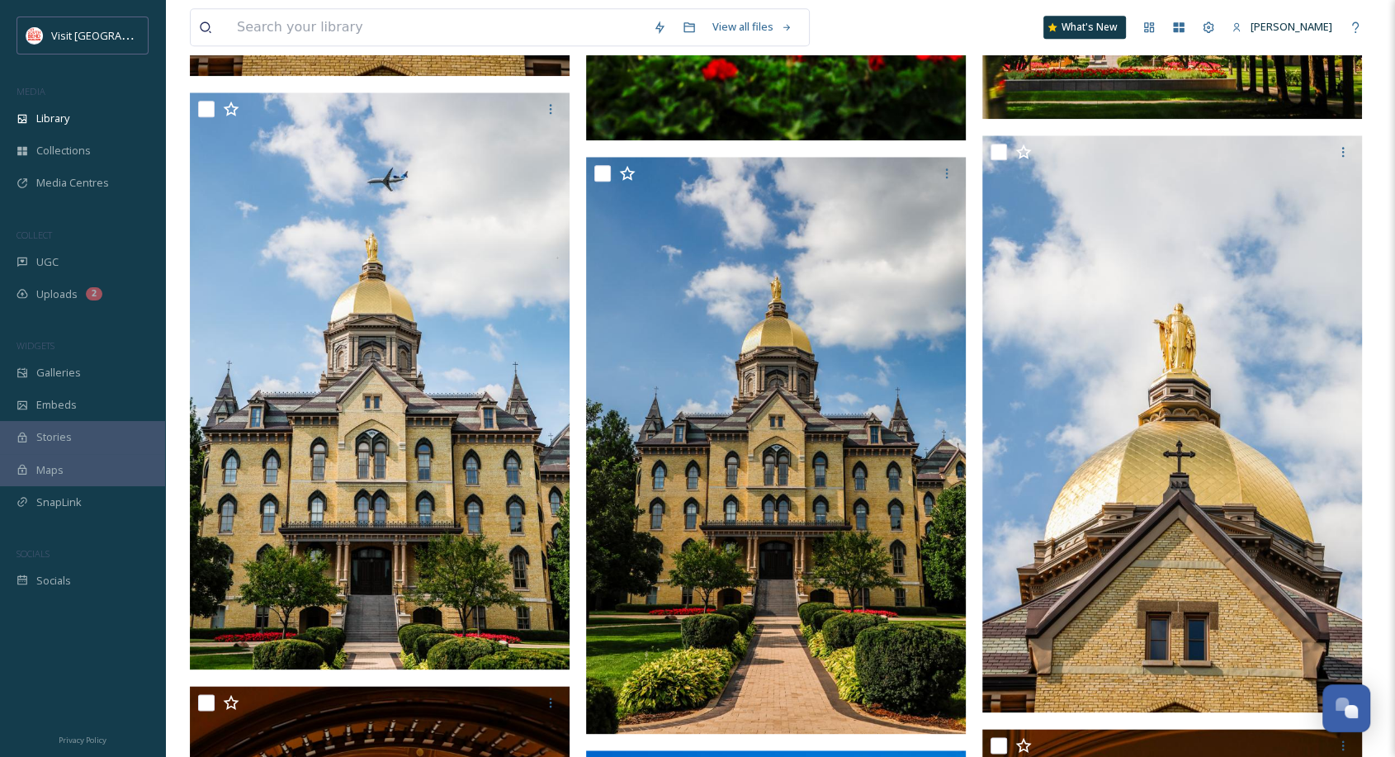
scroll to position [1784, 0]
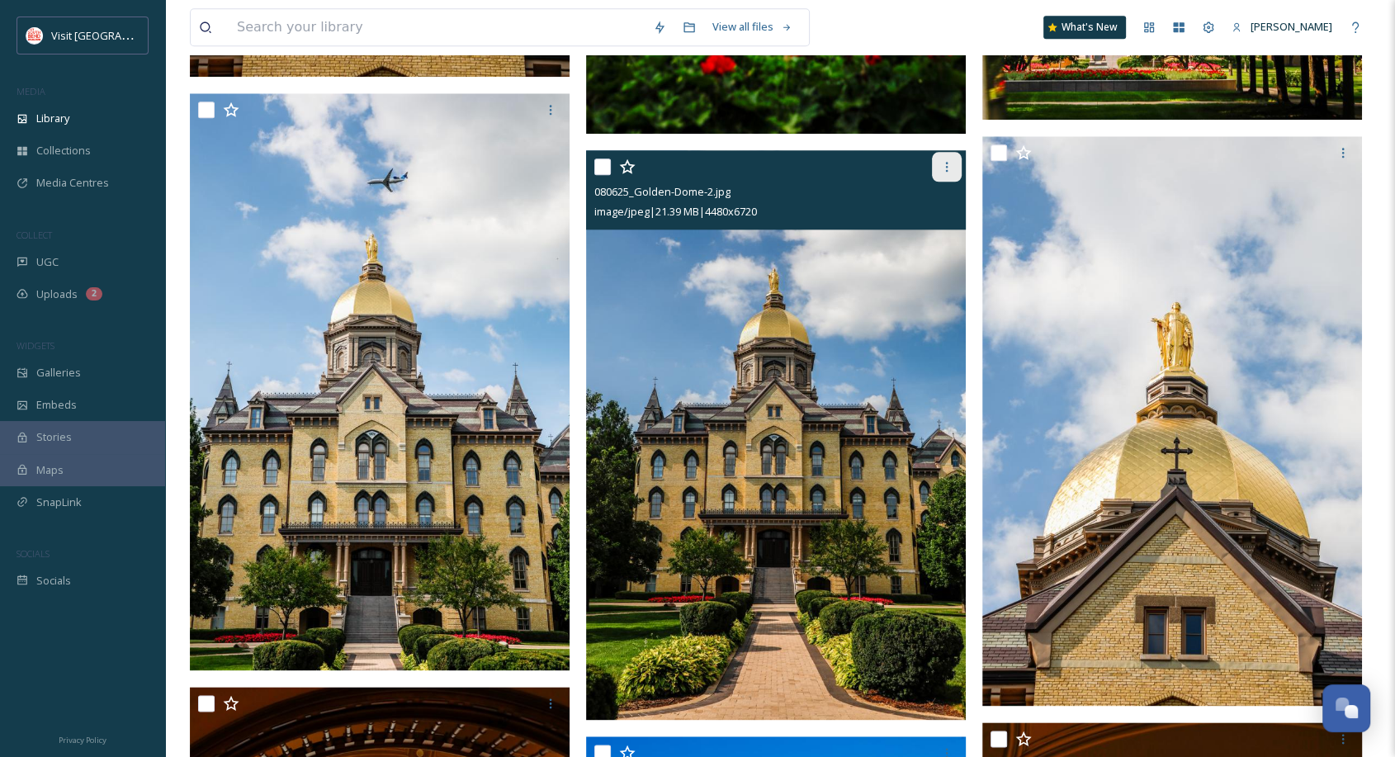
click at [945, 170] on icon at bounding box center [946, 166] width 13 height 13
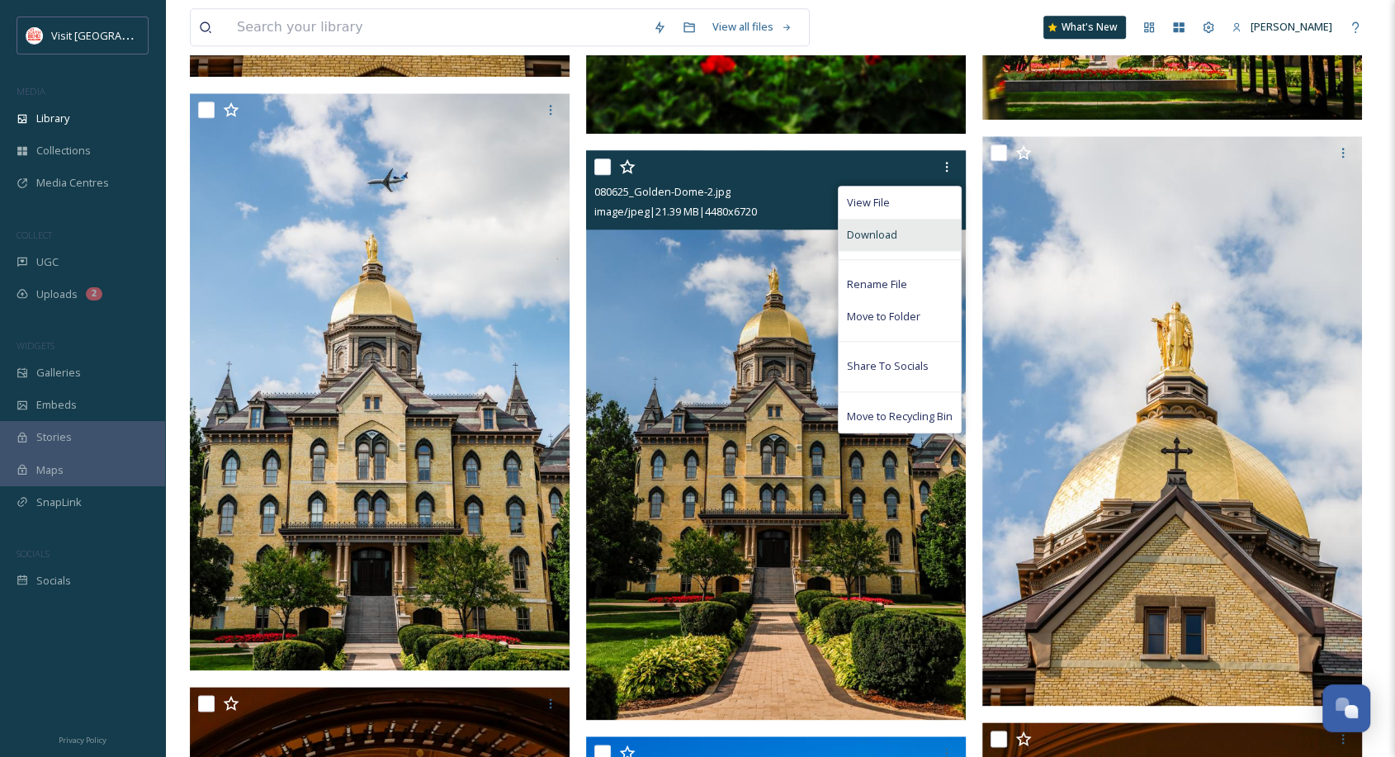
click at [904, 233] on div "Download" at bounding box center [900, 235] width 122 height 32
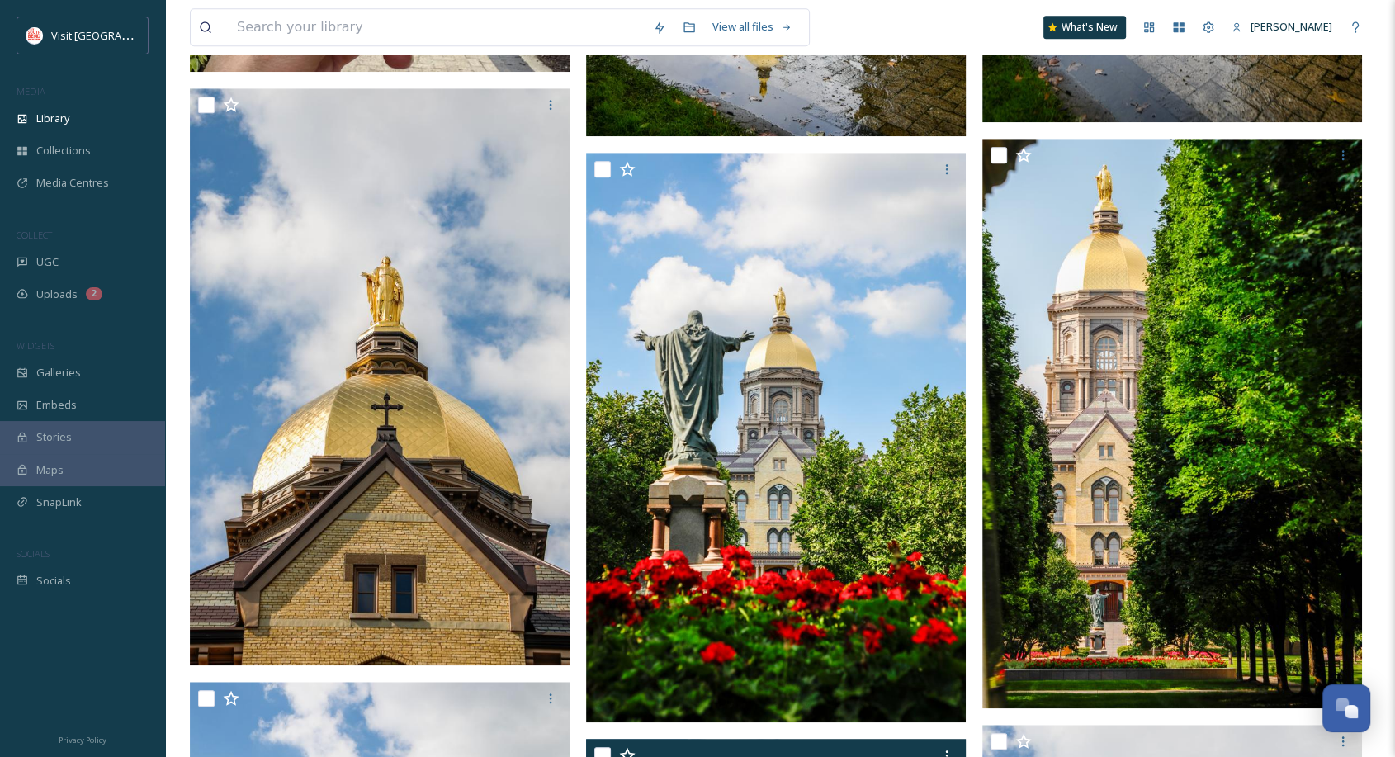
scroll to position [1194, 0]
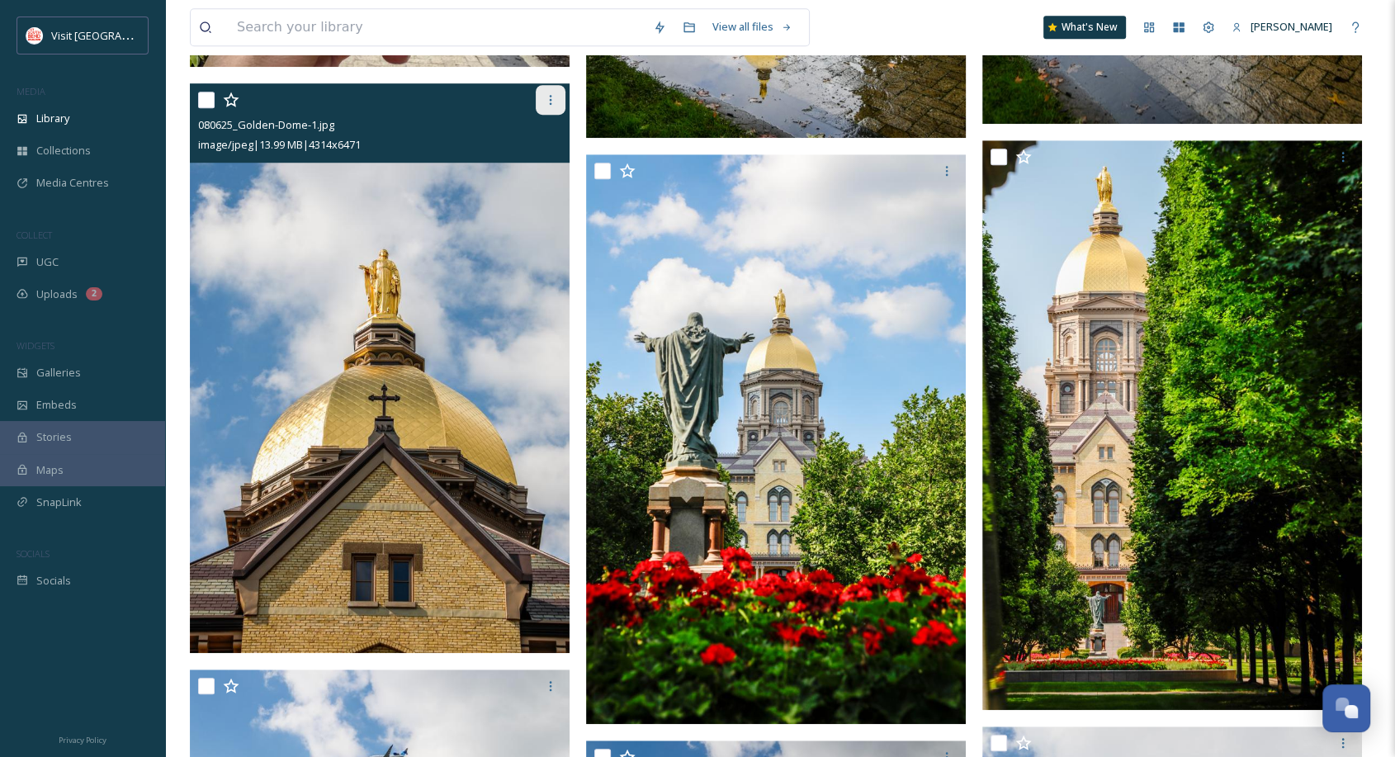
click at [547, 97] on icon at bounding box center [550, 99] width 13 height 13
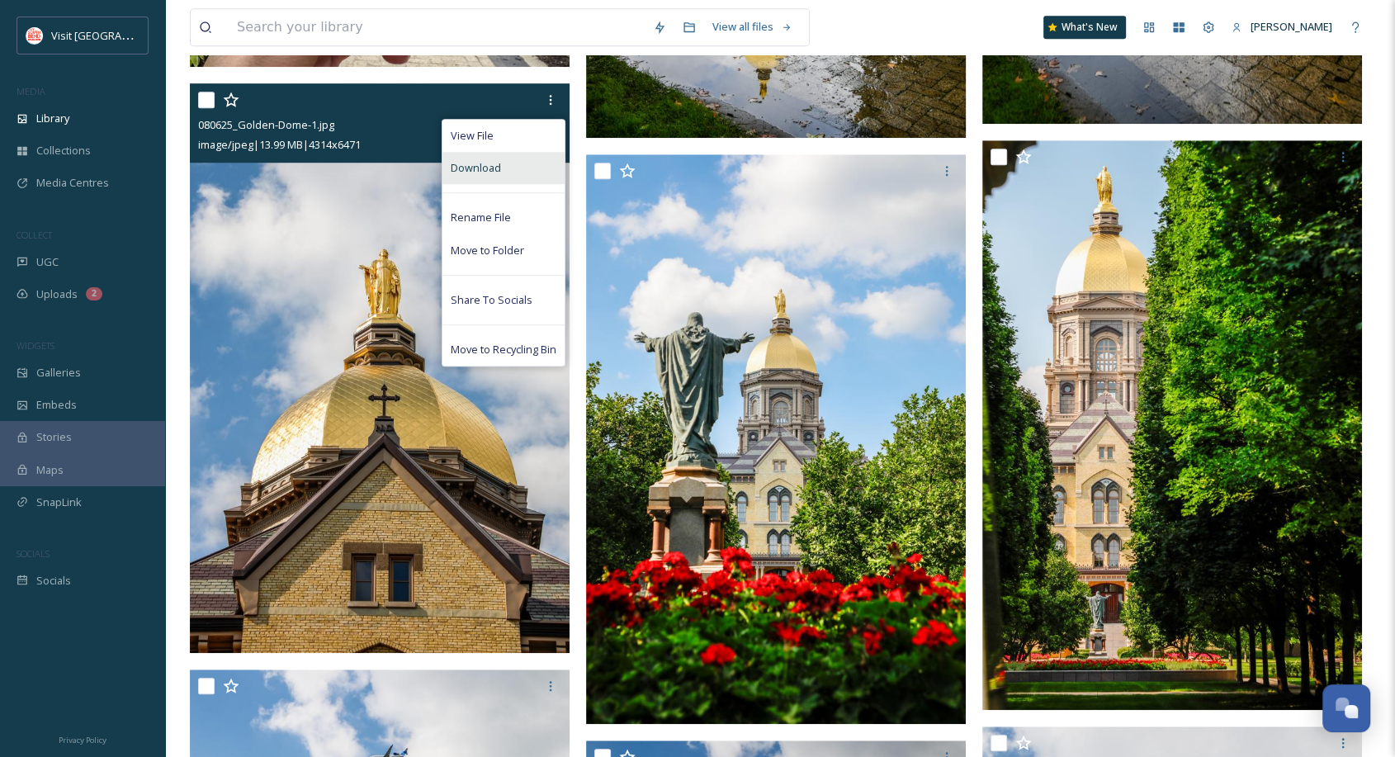
click at [490, 160] on span "Download" at bounding box center [476, 168] width 50 height 16
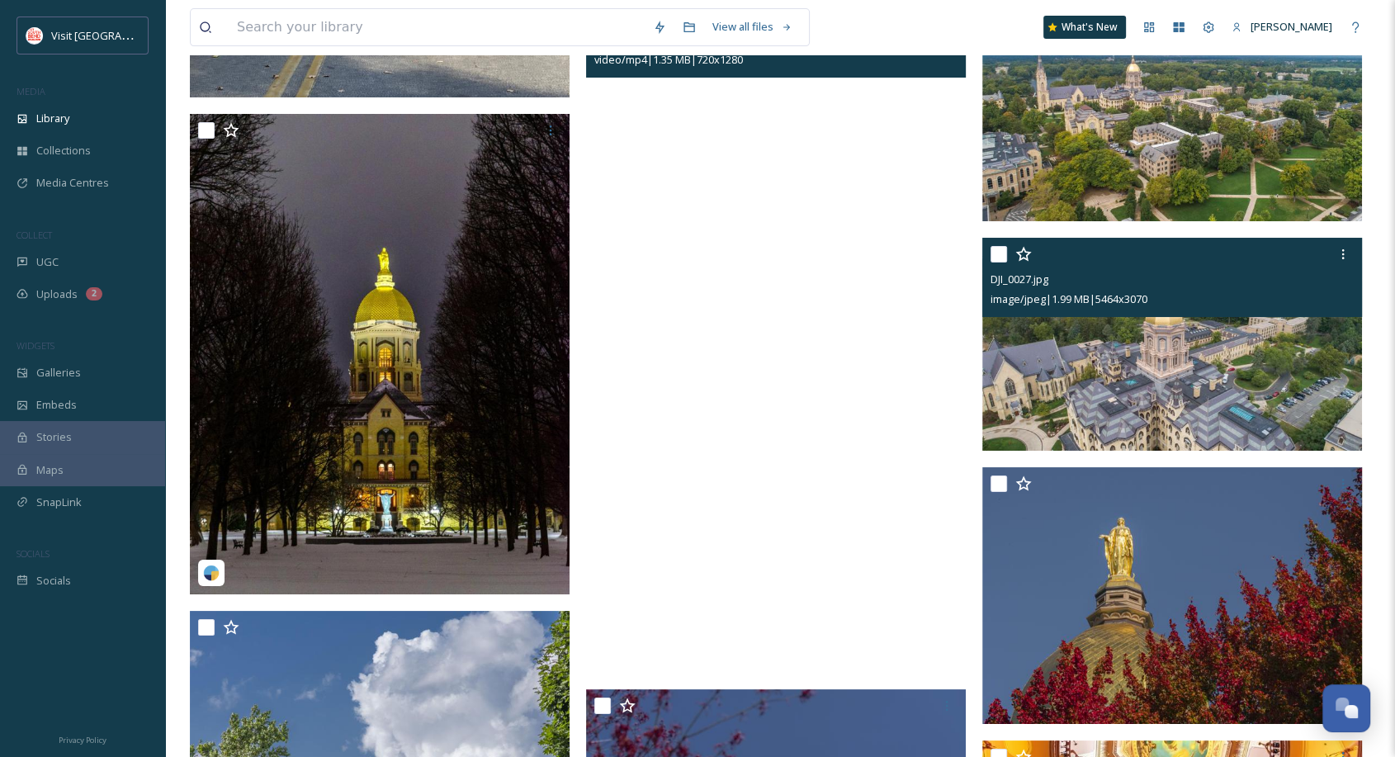
scroll to position [6933, 0]
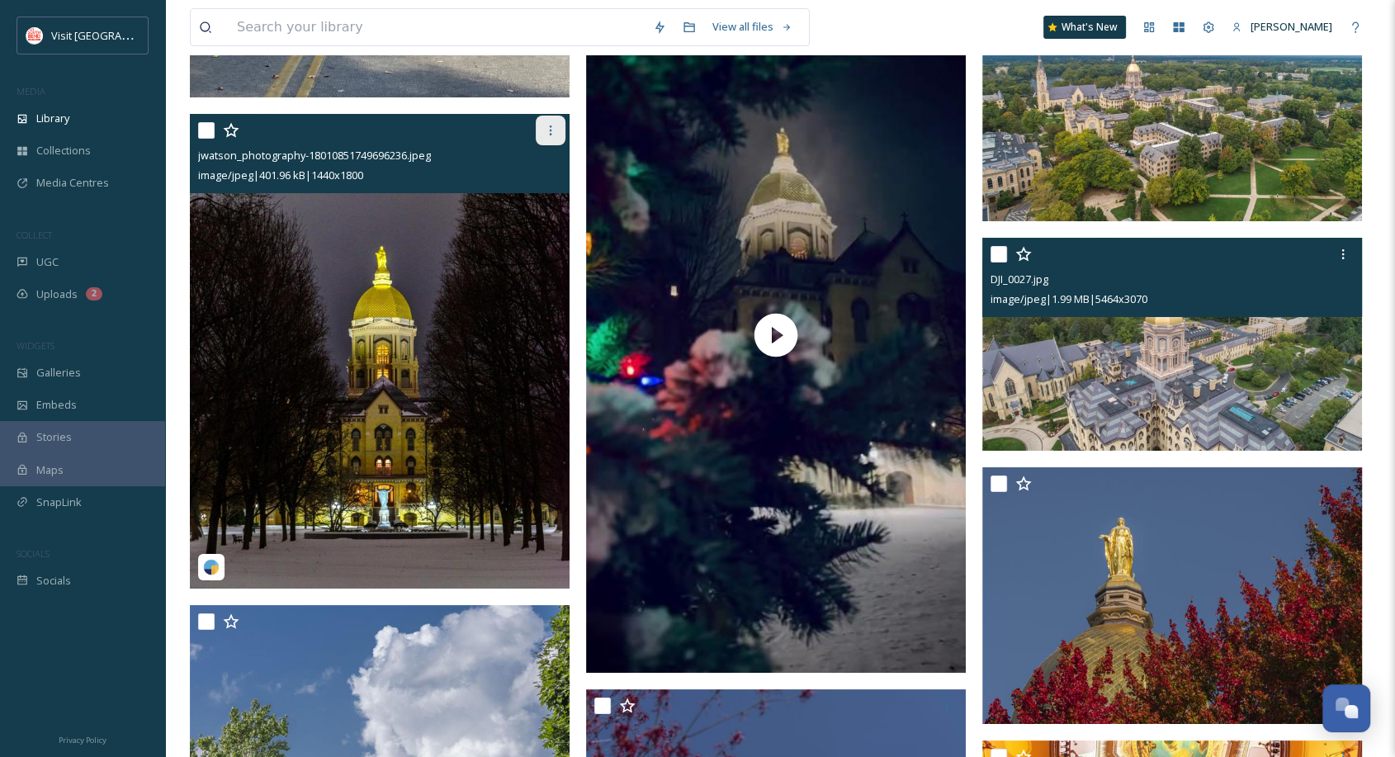
click at [553, 126] on icon at bounding box center [550, 130] width 13 height 13
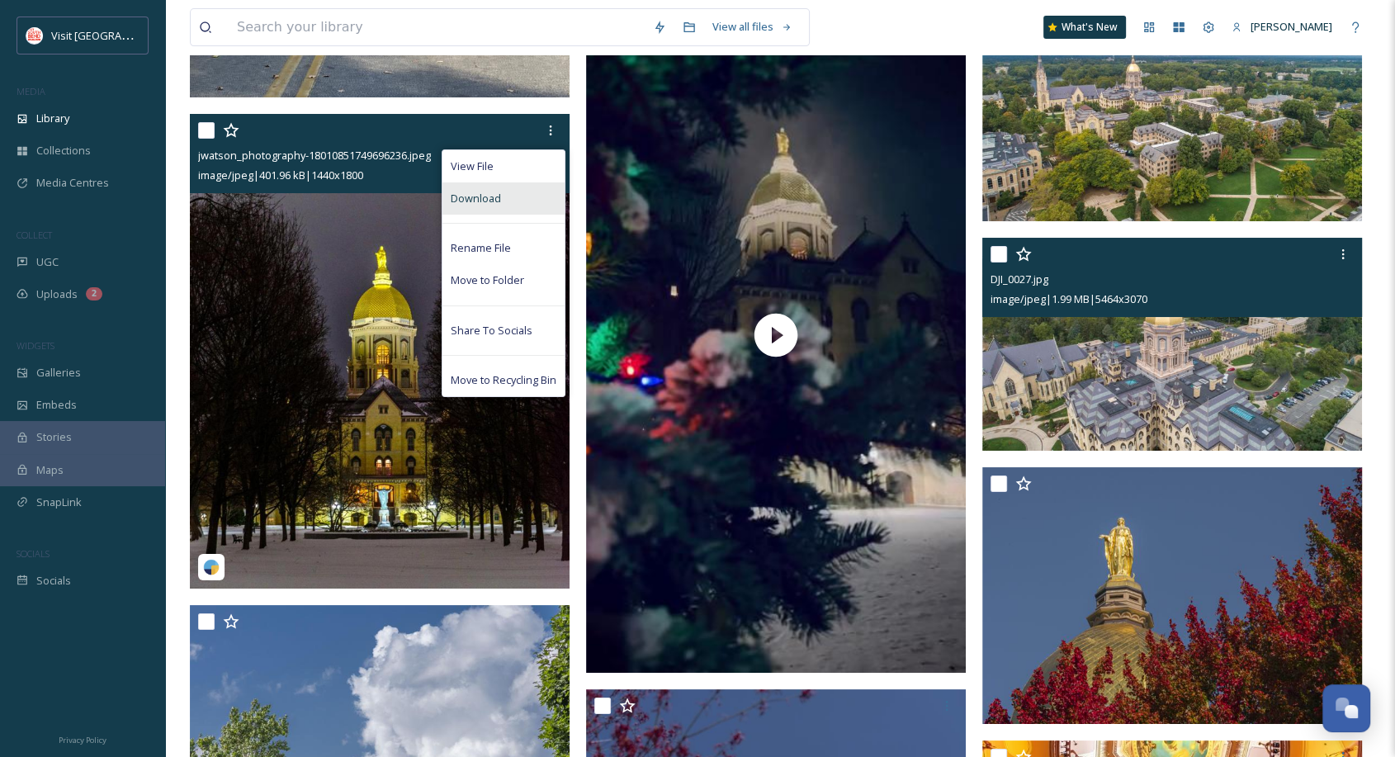
click at [515, 195] on div "Download" at bounding box center [503, 198] width 122 height 32
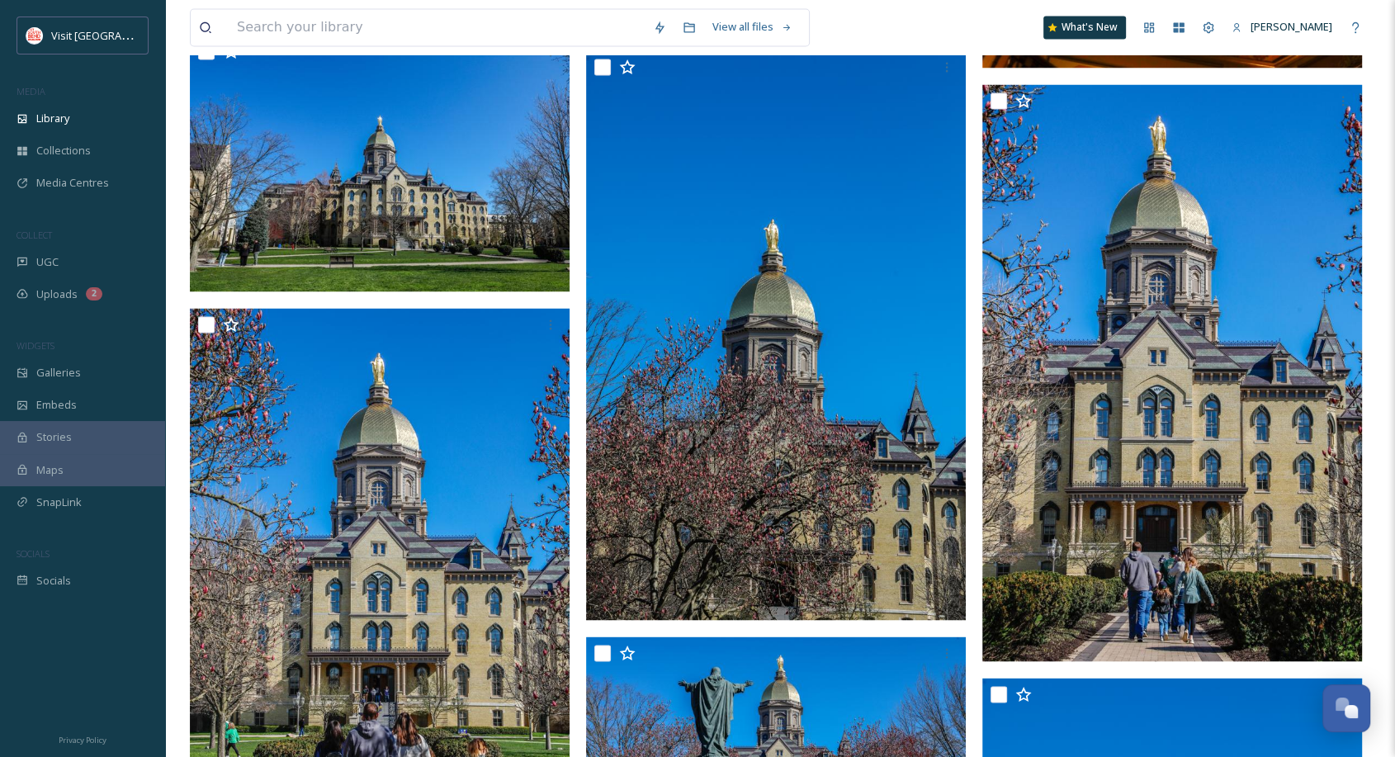
scroll to position [2975, 0]
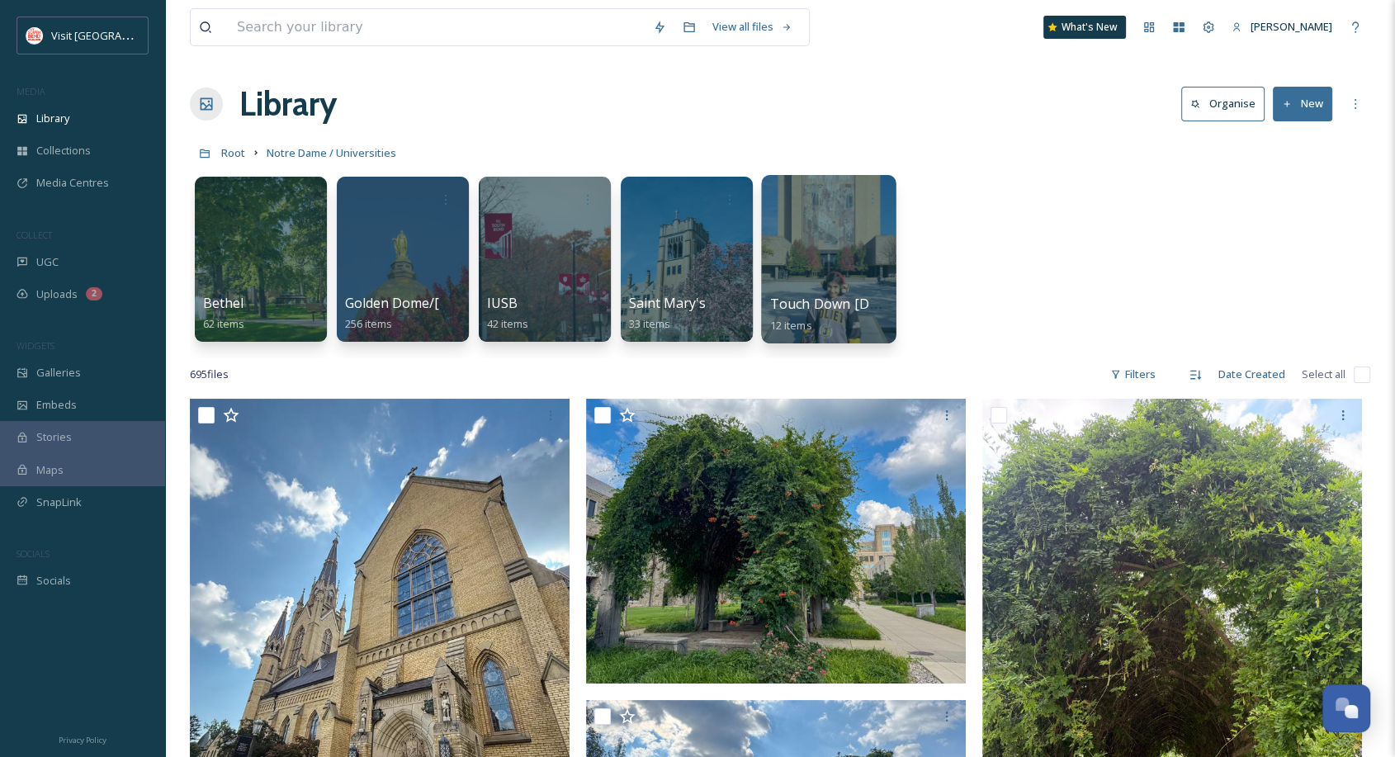
click at [831, 267] on div at bounding box center [828, 259] width 135 height 168
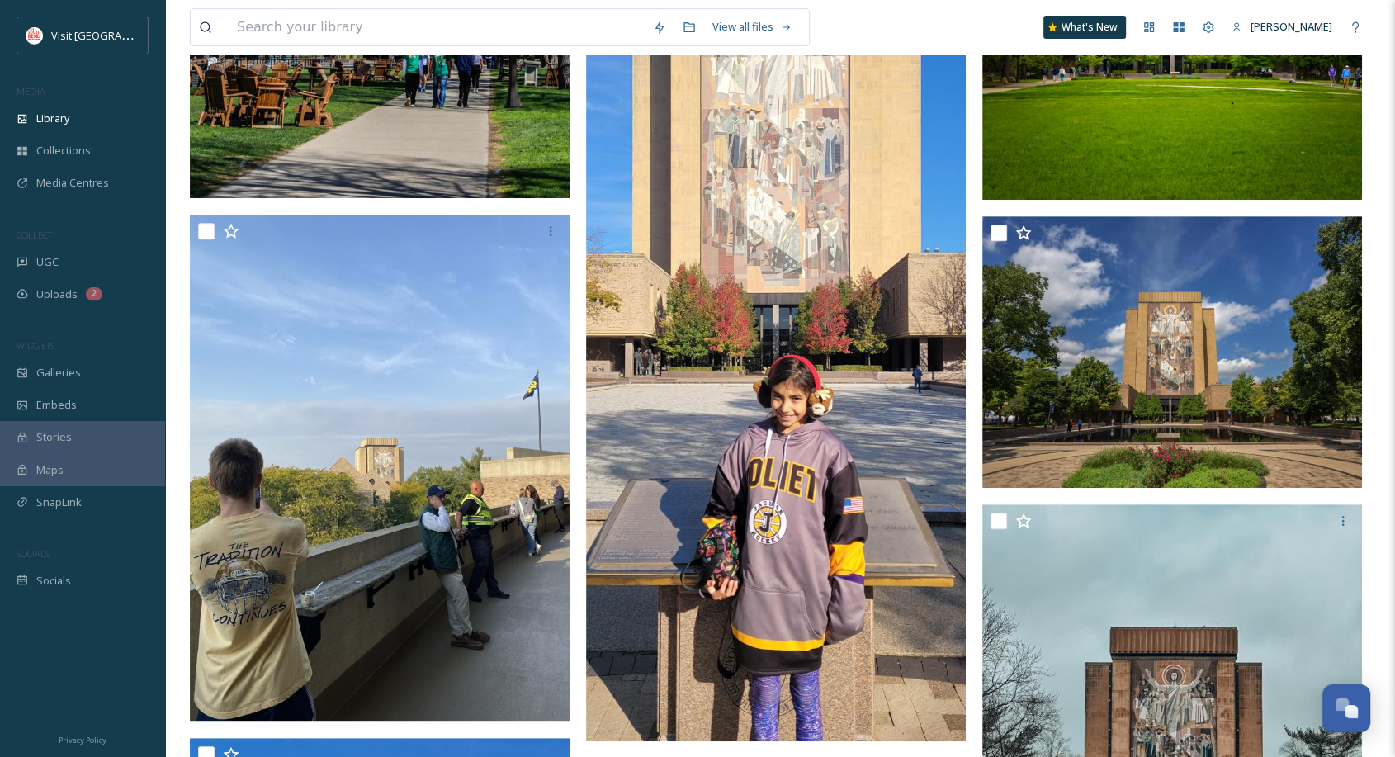
scroll to position [598, 0]
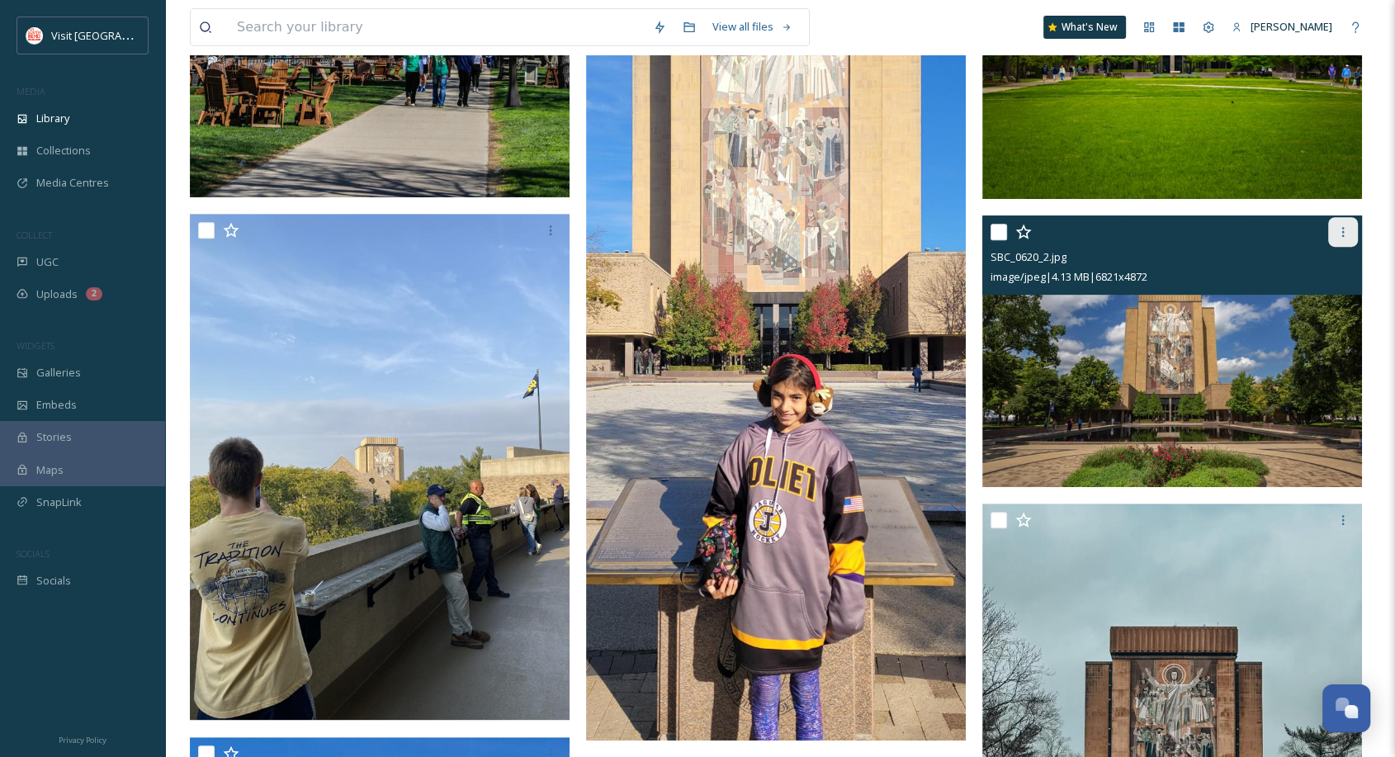
click at [1334, 230] on div at bounding box center [1343, 232] width 30 height 30
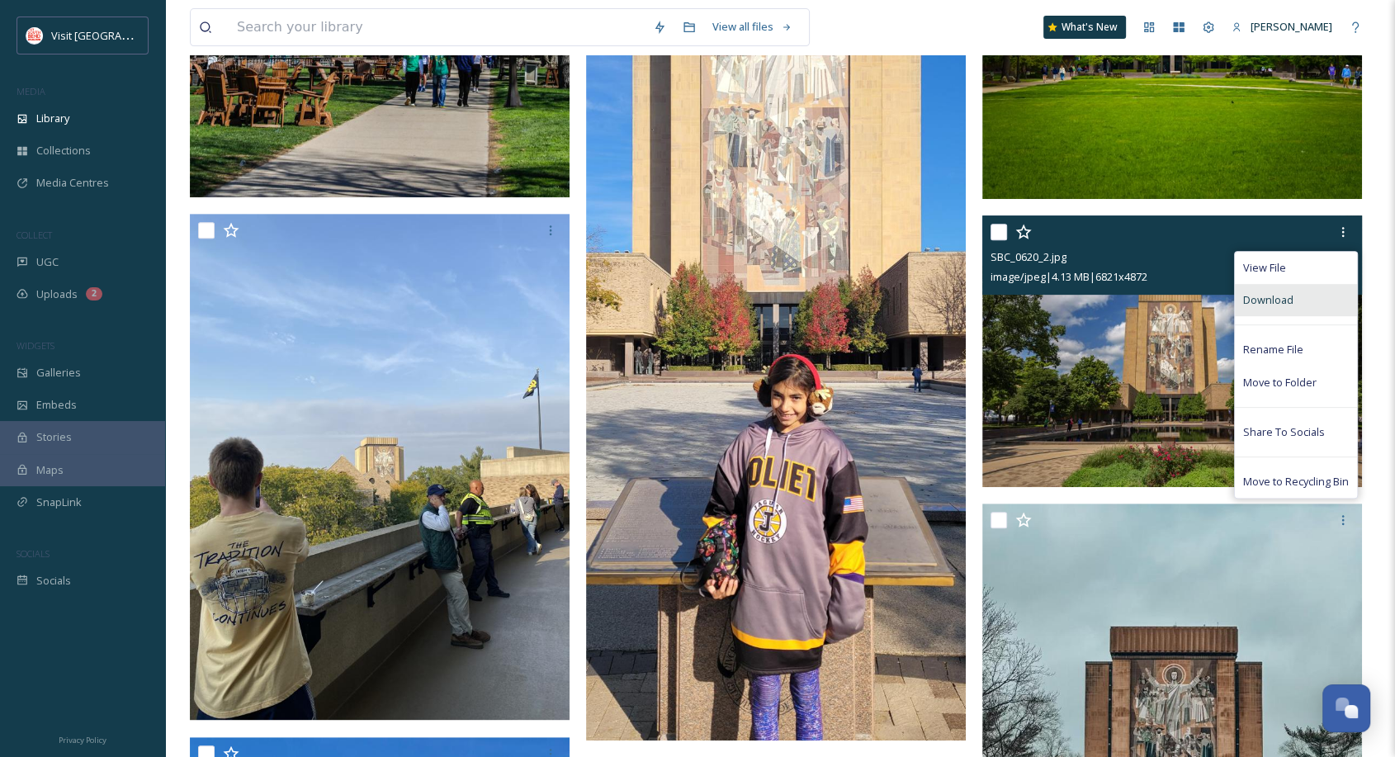
click at [1282, 293] on span "Download" at bounding box center [1268, 300] width 50 height 16
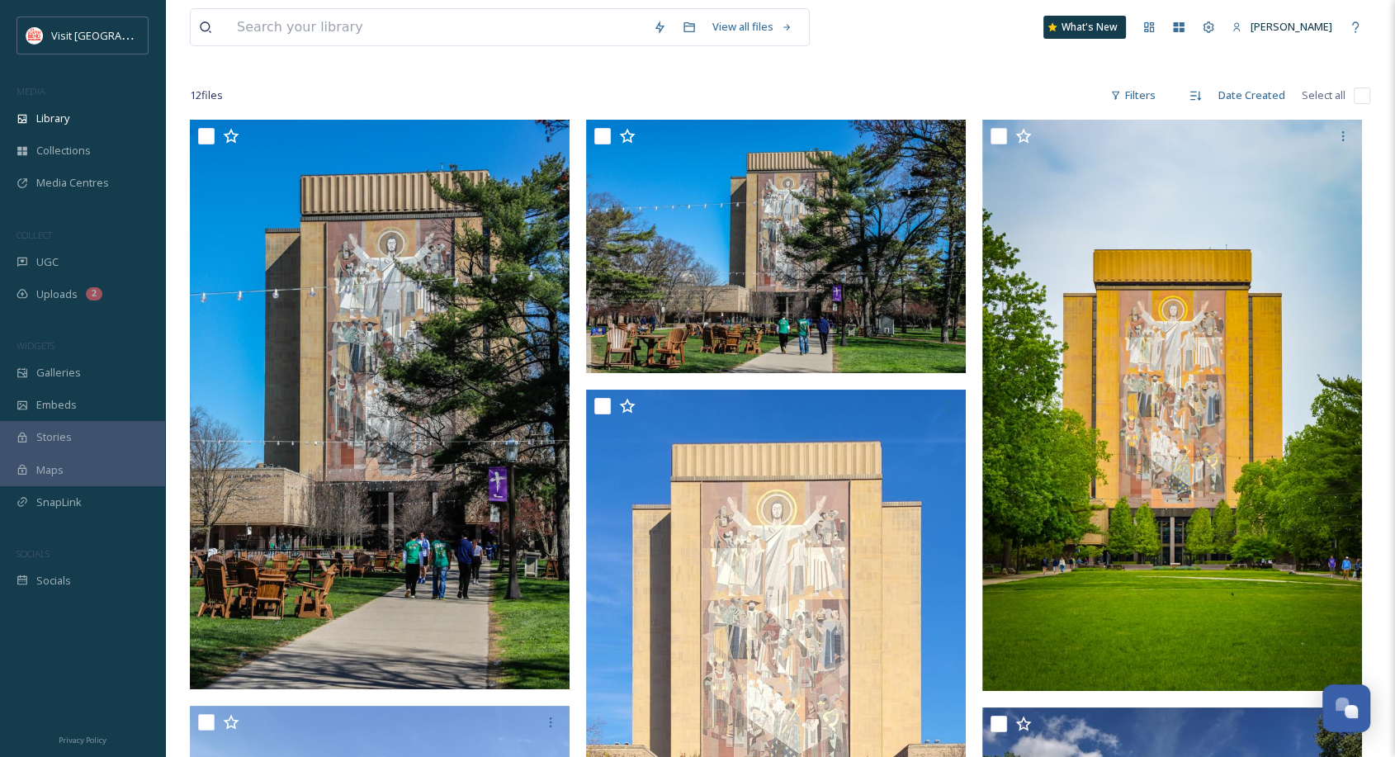
scroll to position [0, 0]
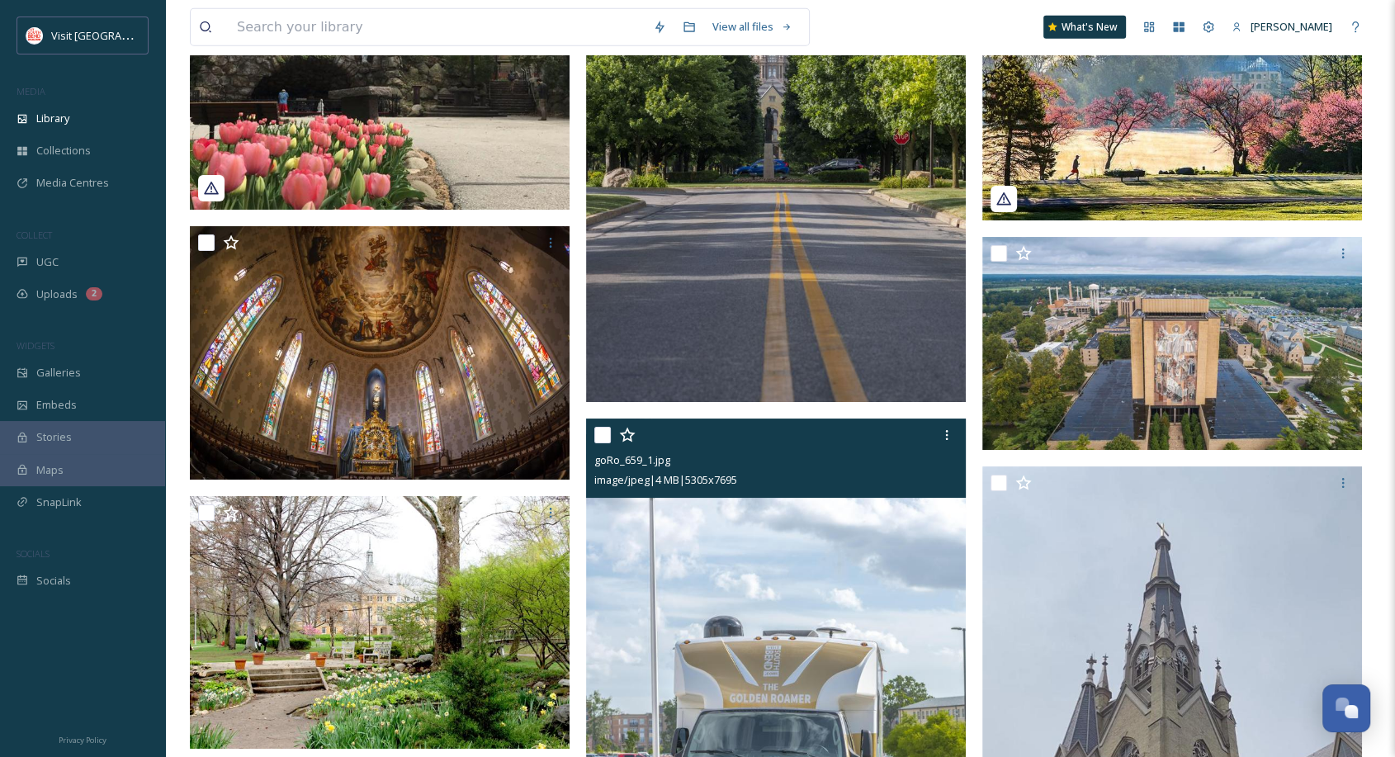
scroll to position [16858, 0]
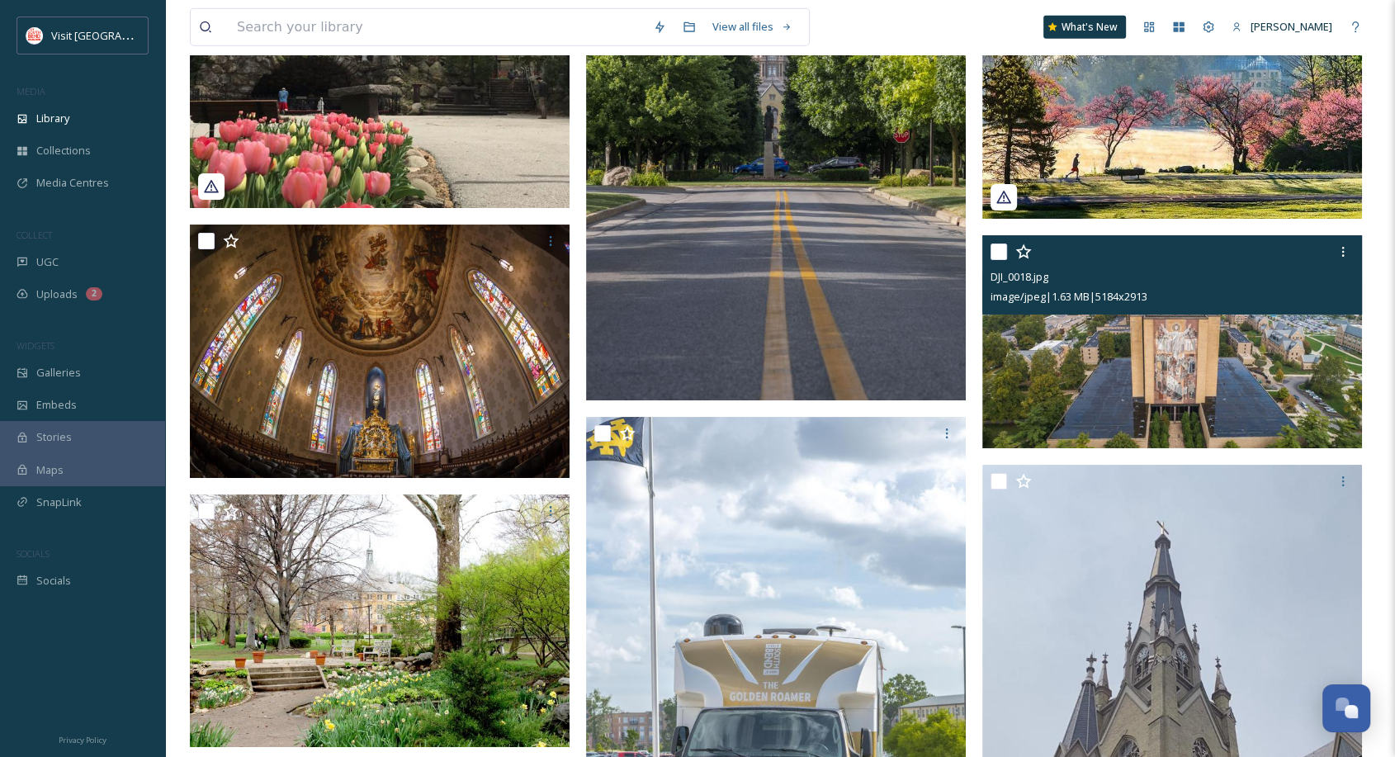
click at [1208, 404] on img at bounding box center [1172, 341] width 380 height 213
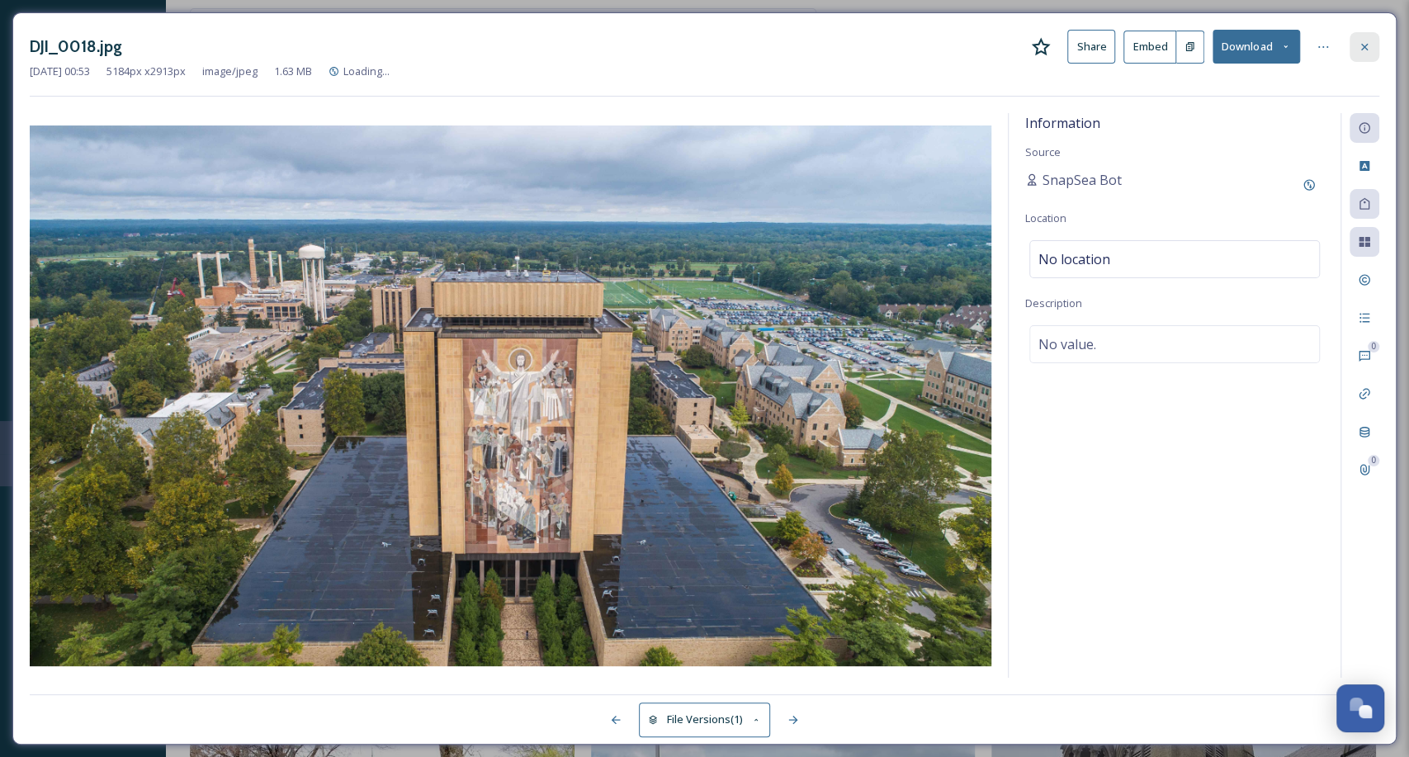
click at [1360, 45] on icon at bounding box center [1364, 46] width 13 height 13
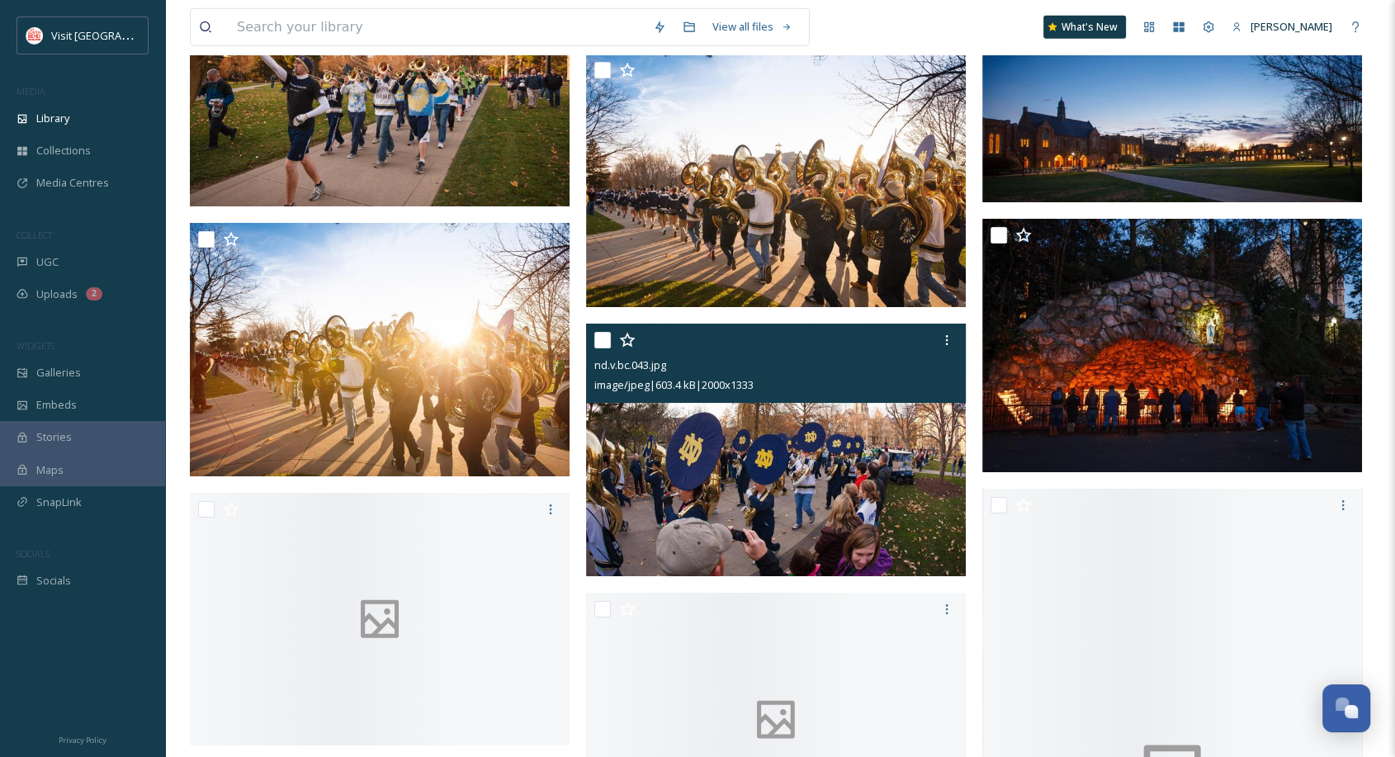
scroll to position [41657, 0]
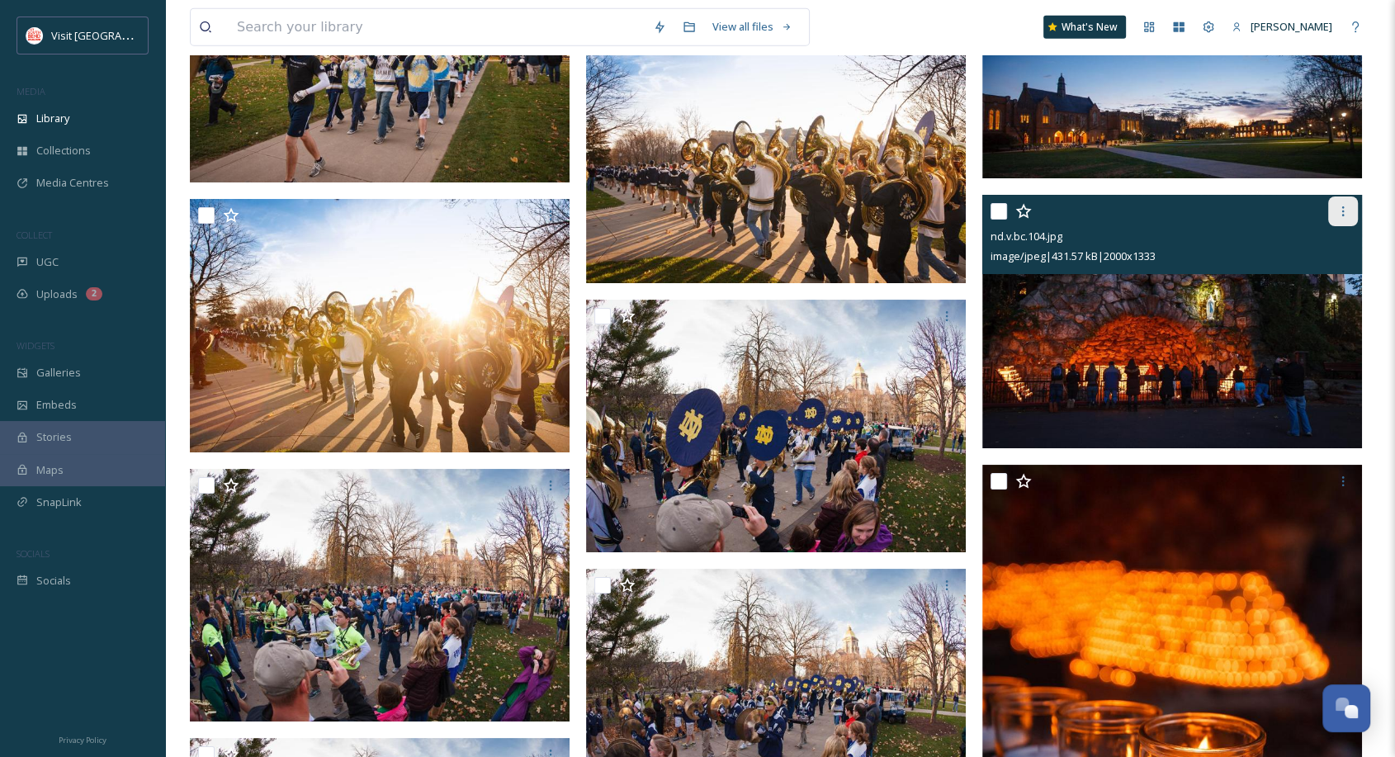
click at [1340, 211] on icon at bounding box center [1342, 211] width 13 height 13
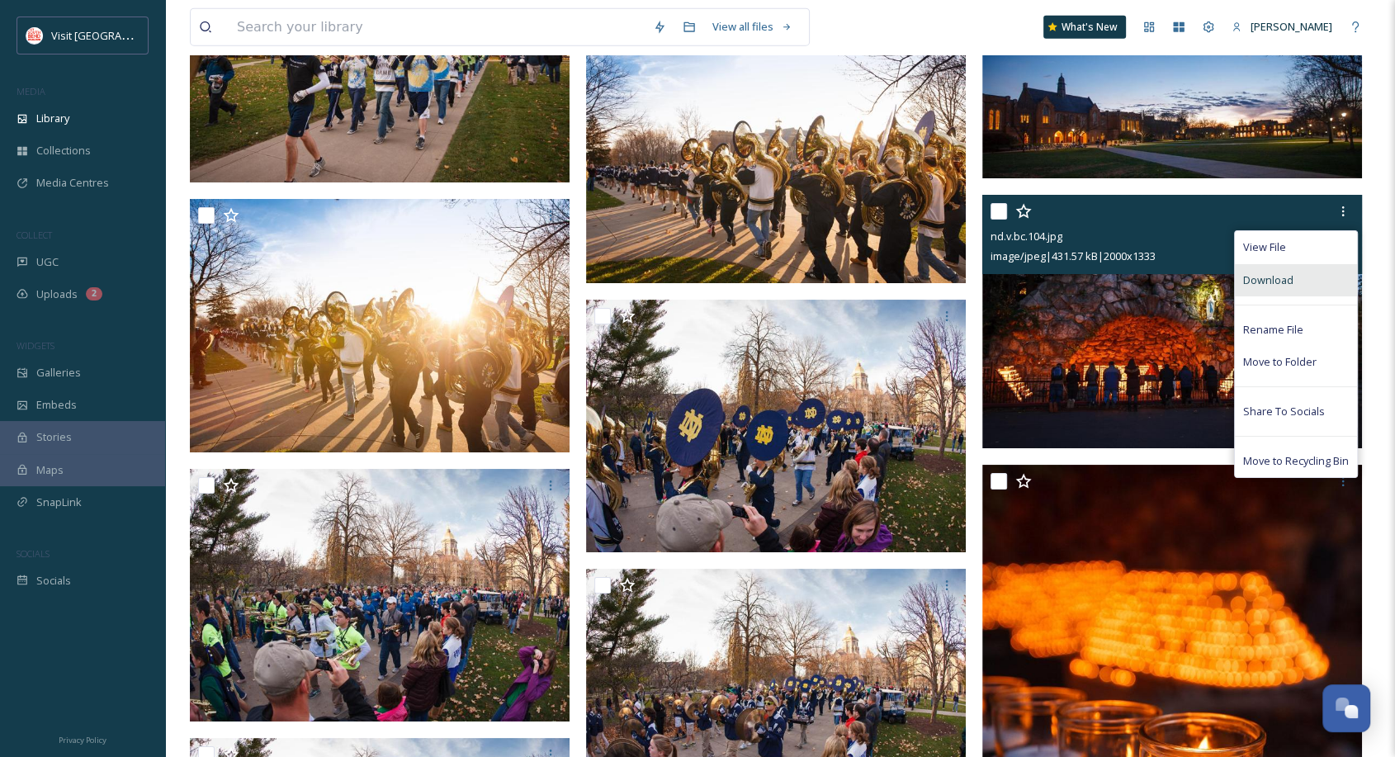
click at [1286, 275] on span "Download" at bounding box center [1268, 280] width 50 height 16
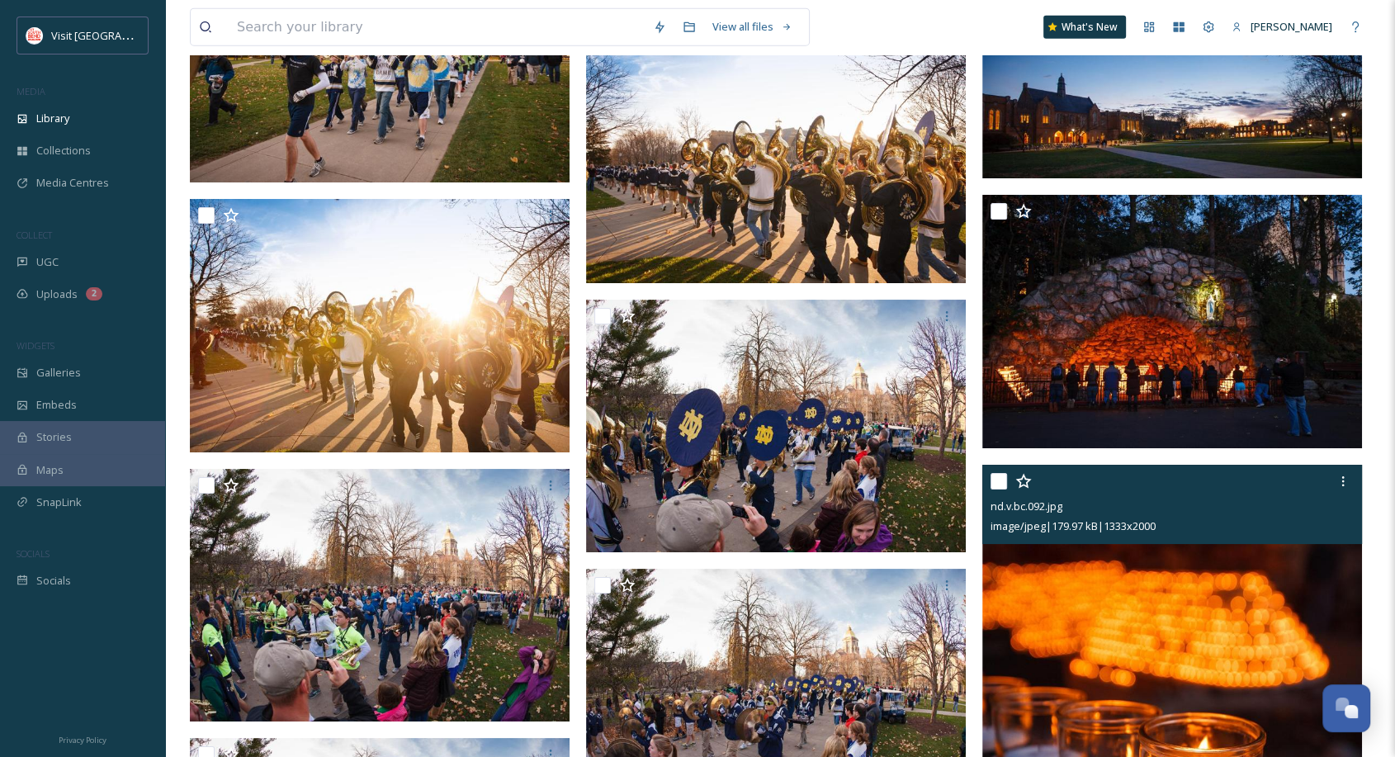
scroll to position [41836, 0]
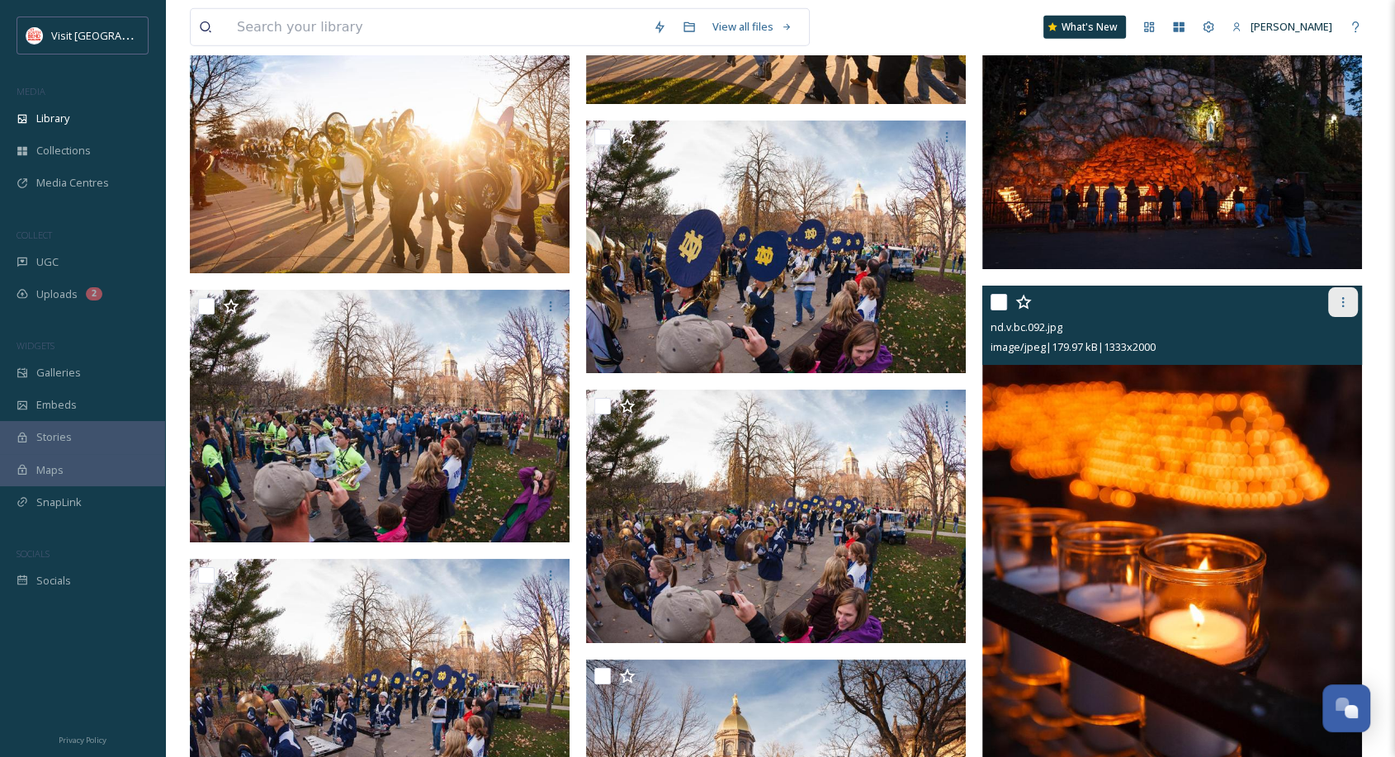
click at [1342, 308] on icon at bounding box center [1342, 301] width 13 height 13
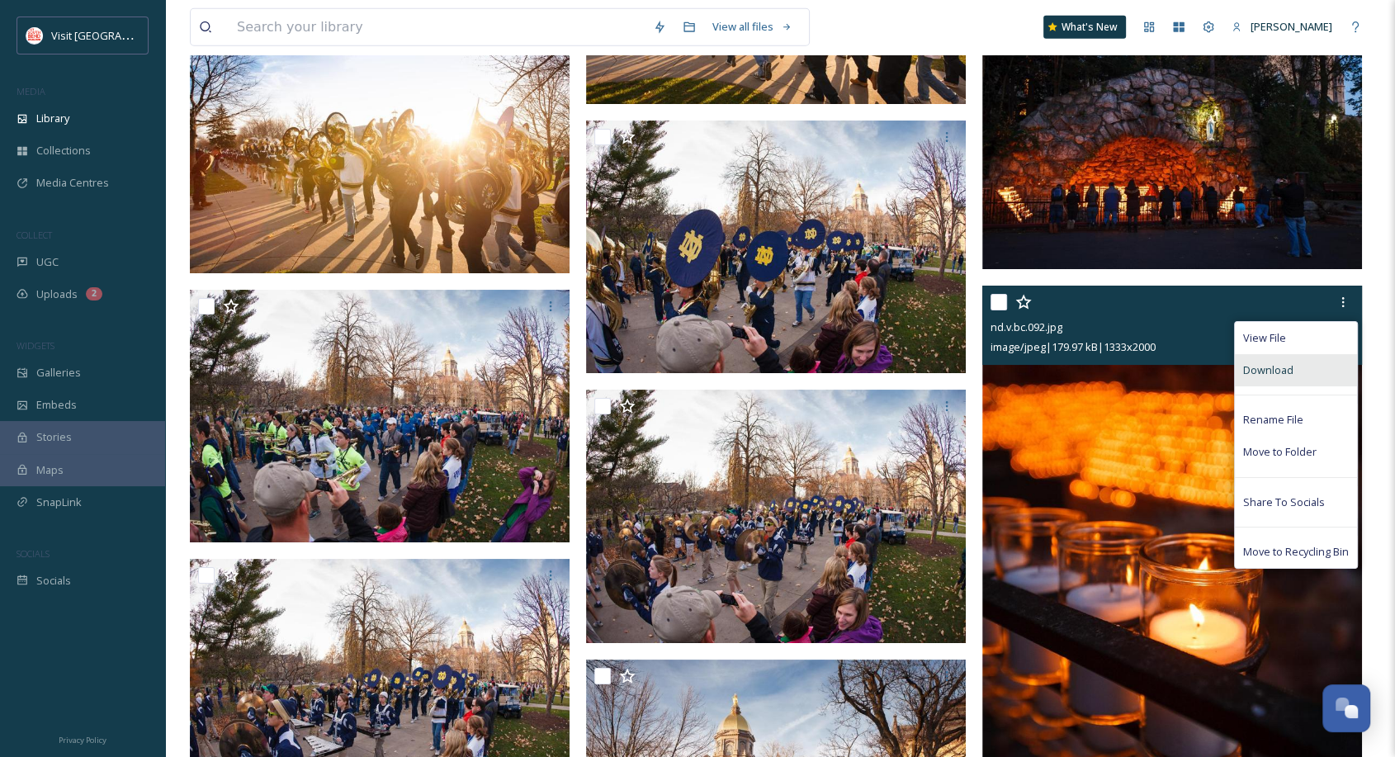
click at [1291, 374] on span "Download" at bounding box center [1268, 370] width 50 height 16
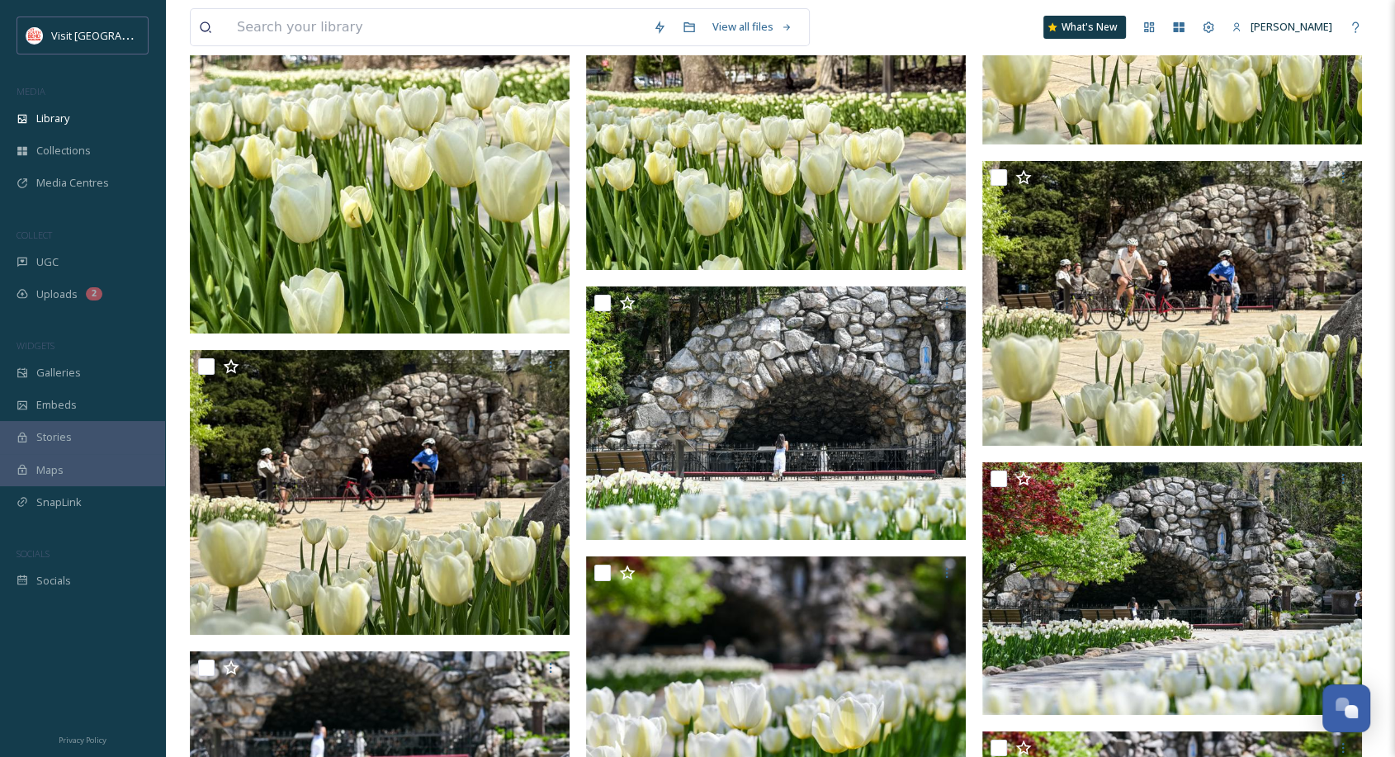
scroll to position [6720, 0]
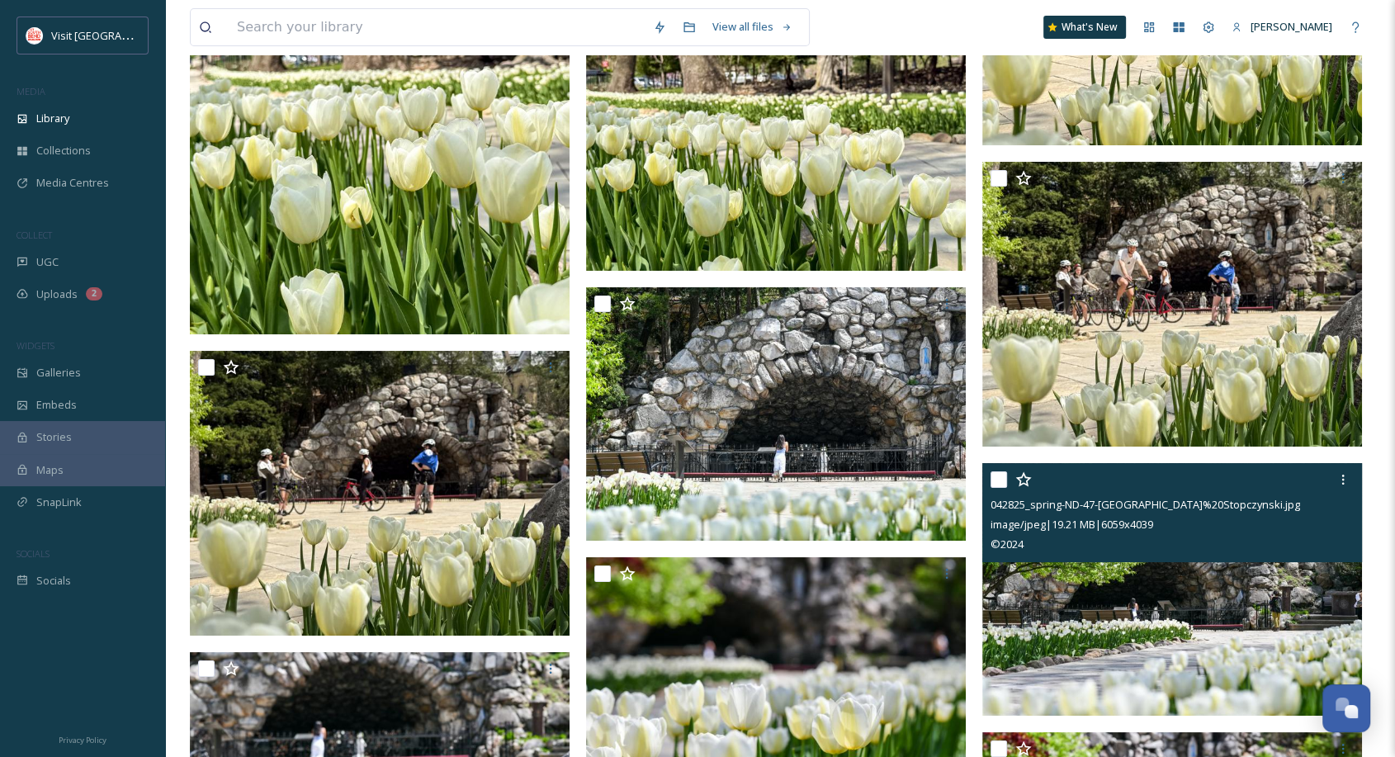
click at [1196, 636] on img at bounding box center [1172, 589] width 380 height 253
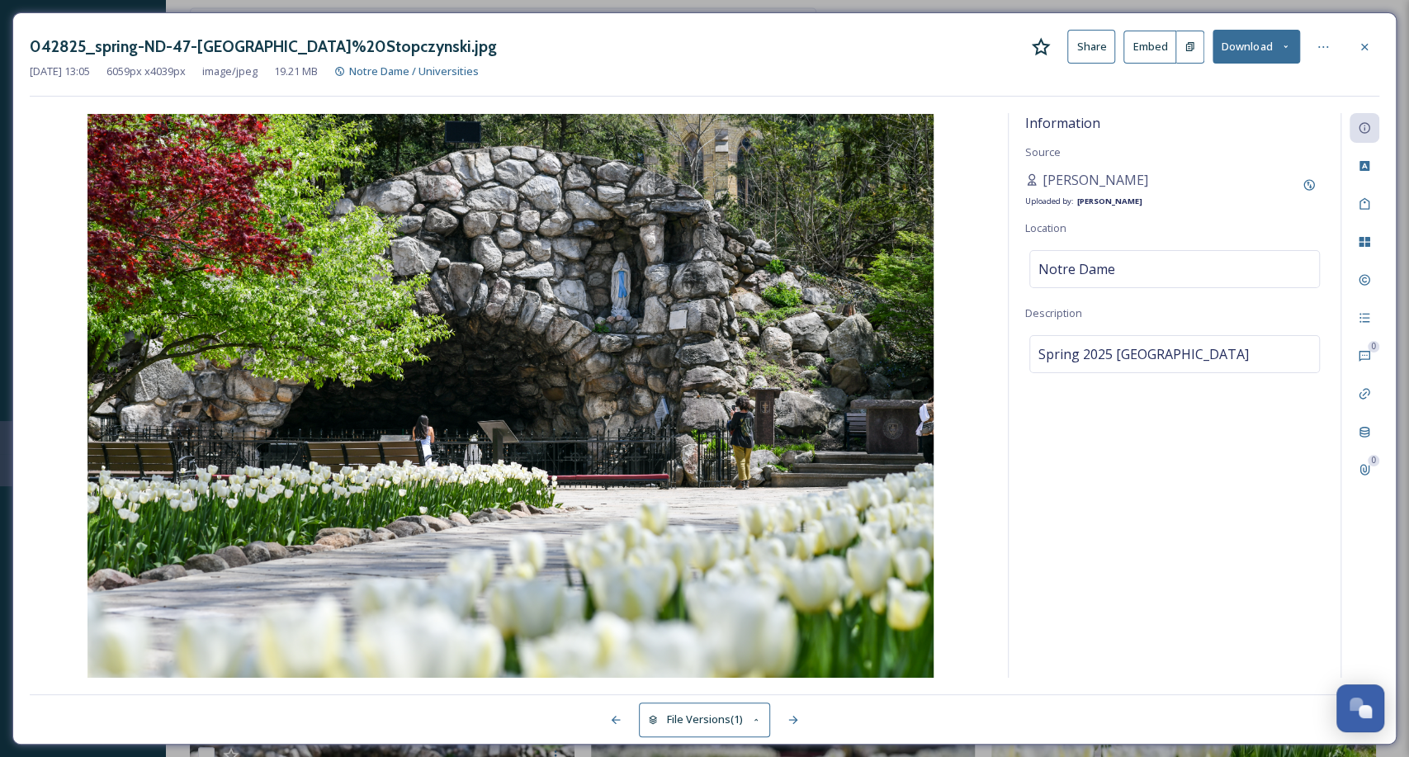
click at [1233, 47] on button "Download" at bounding box center [1255, 47] width 87 height 34
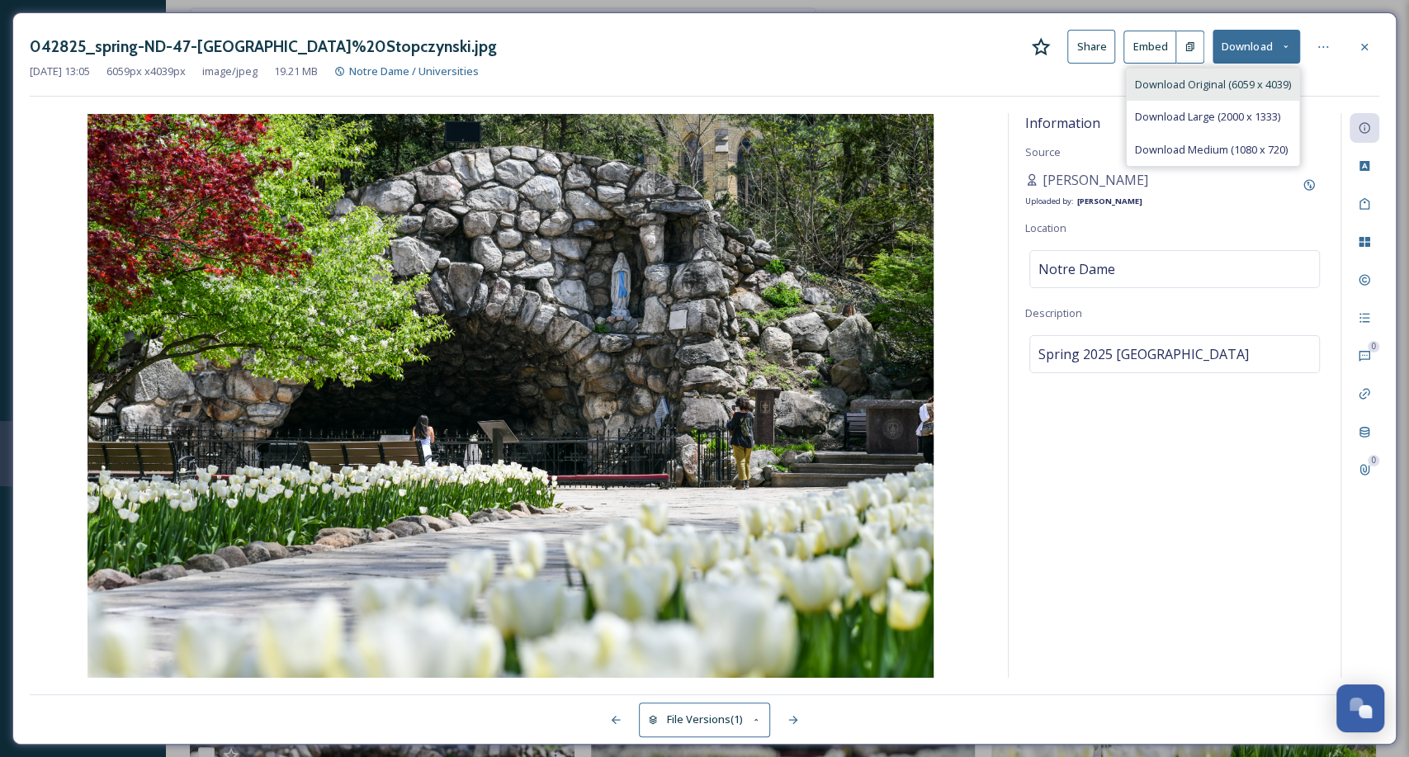
click at [1203, 80] on span "Download Original (6059 x 4039)" at bounding box center [1213, 85] width 156 height 16
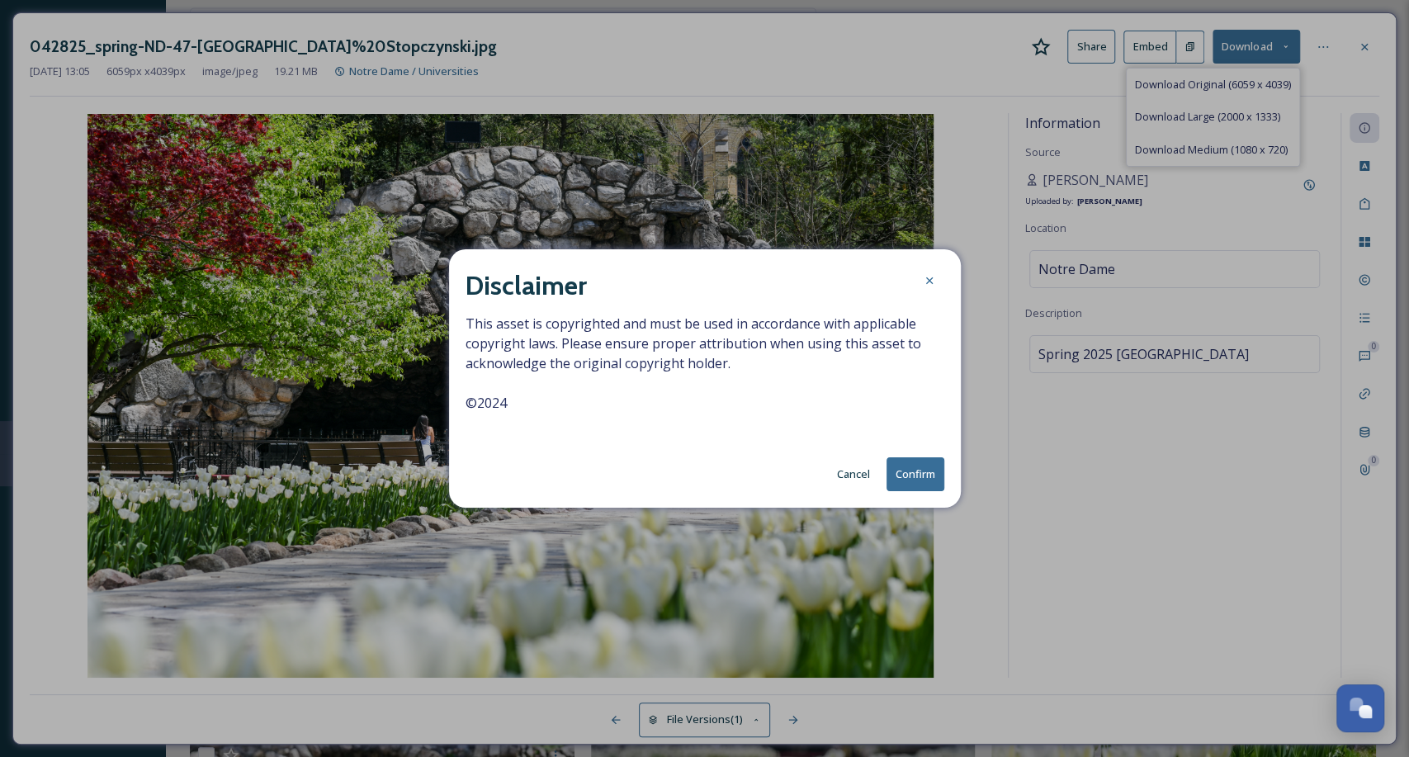
click at [906, 473] on button "Confirm" at bounding box center [915, 474] width 58 height 34
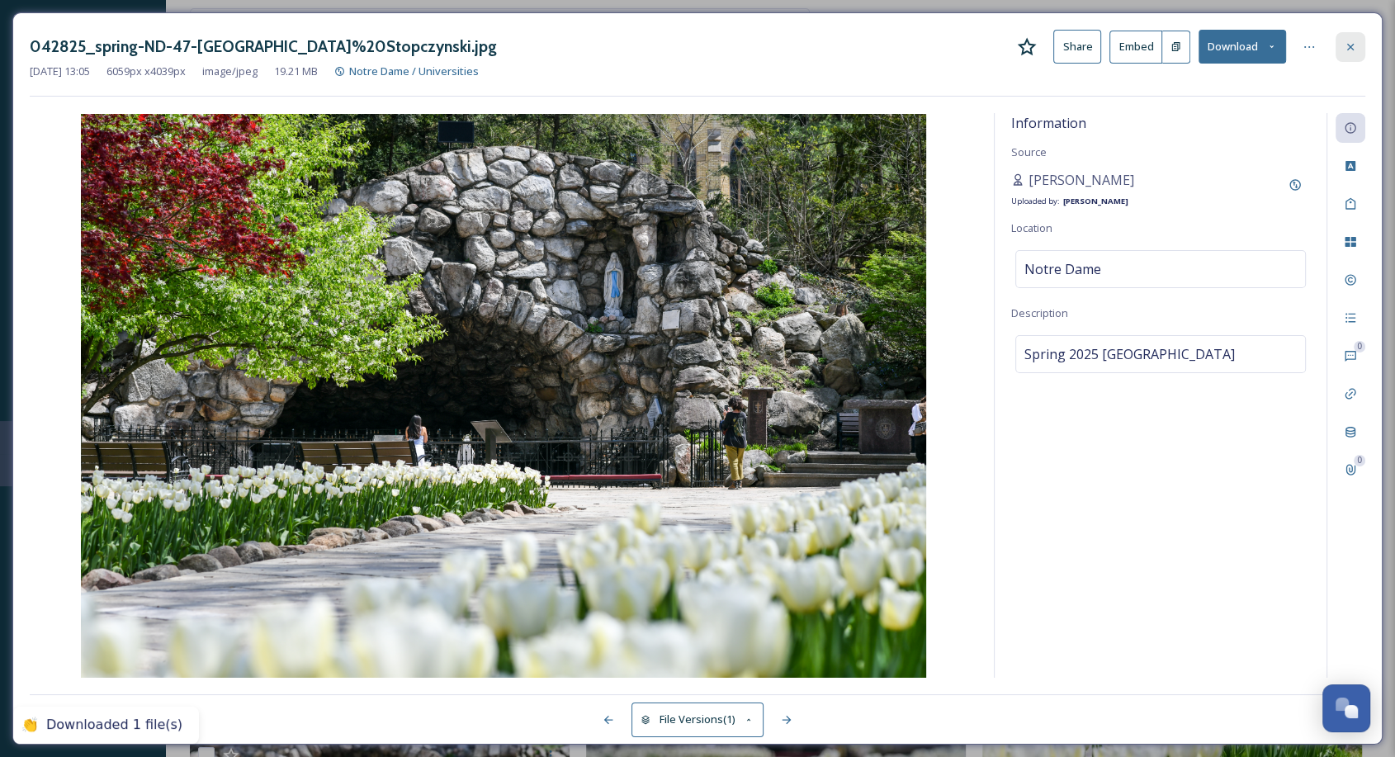
click at [1342, 52] on div at bounding box center [1350, 47] width 30 height 30
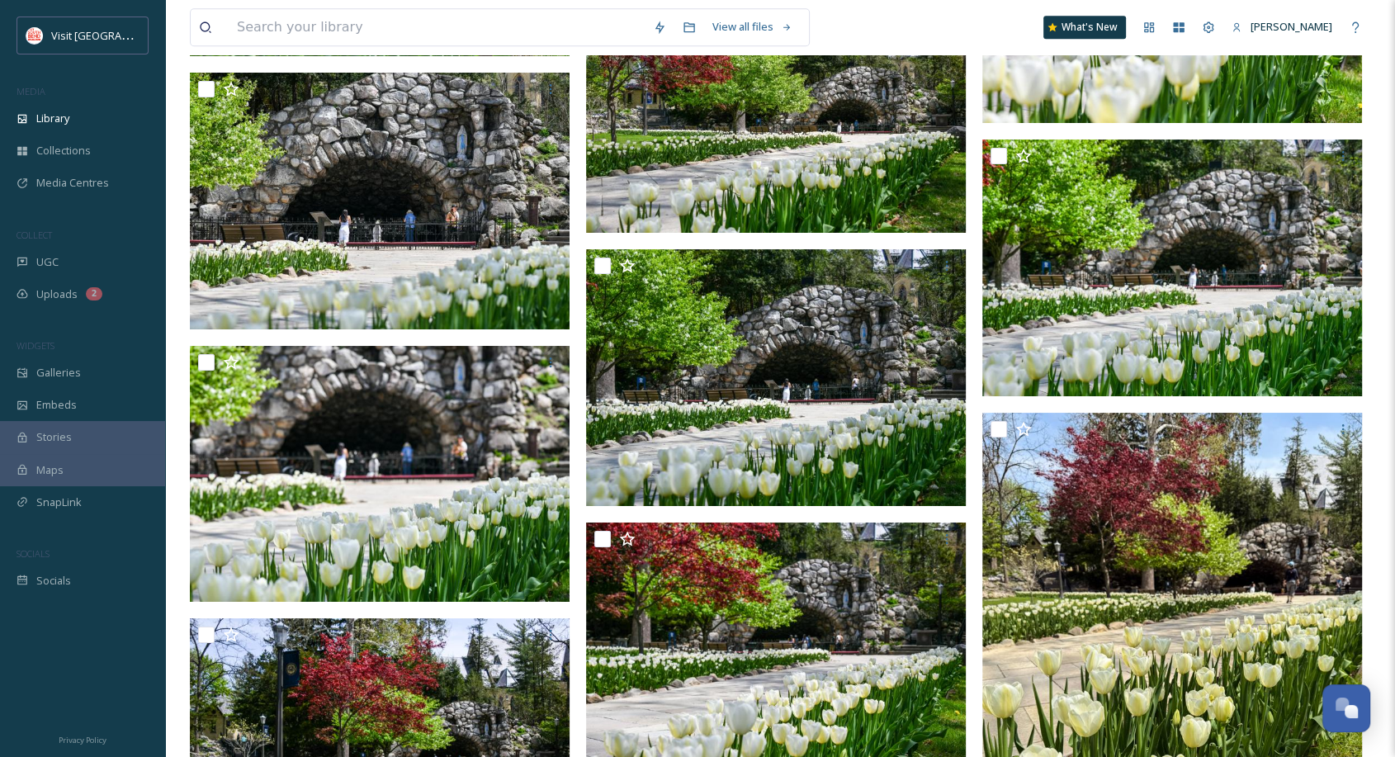
scroll to position [7661, 0]
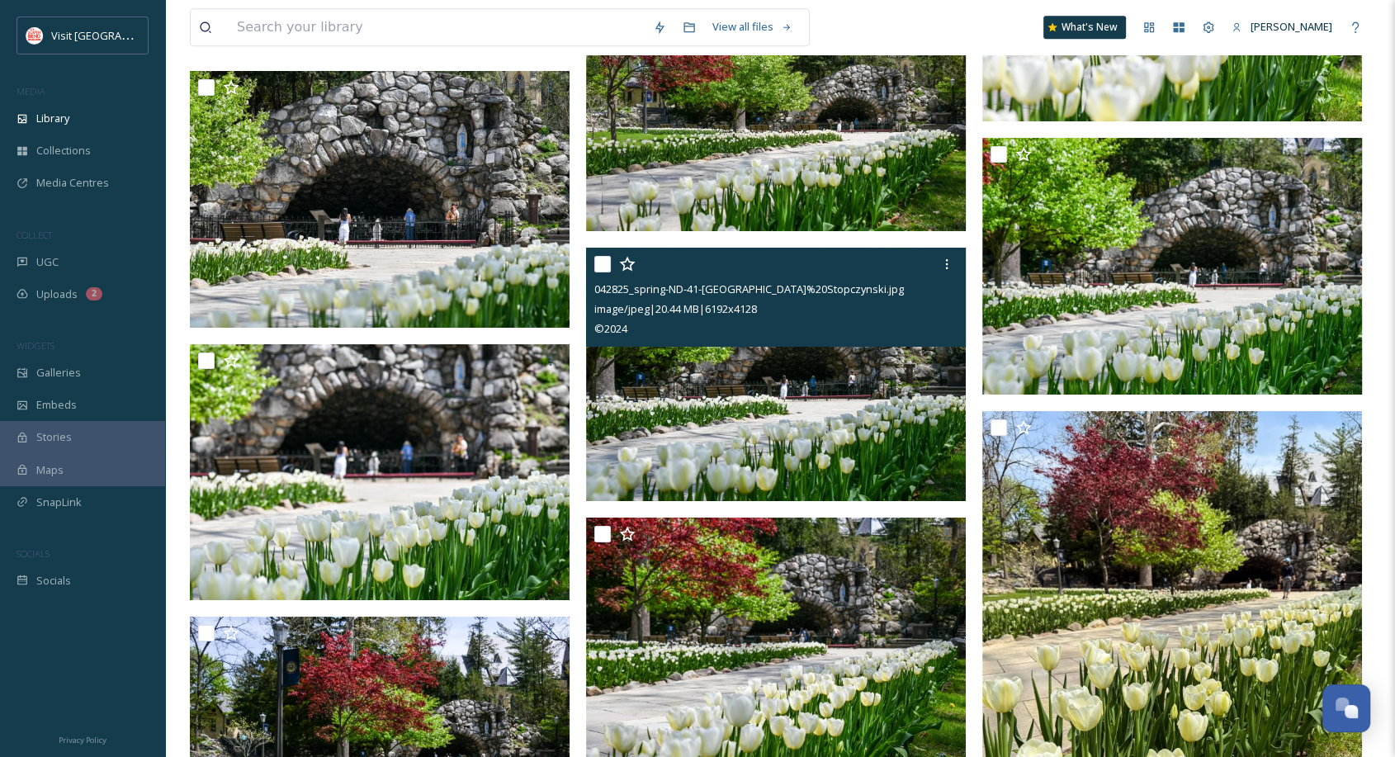
click at [837, 425] on img at bounding box center [776, 374] width 380 height 253
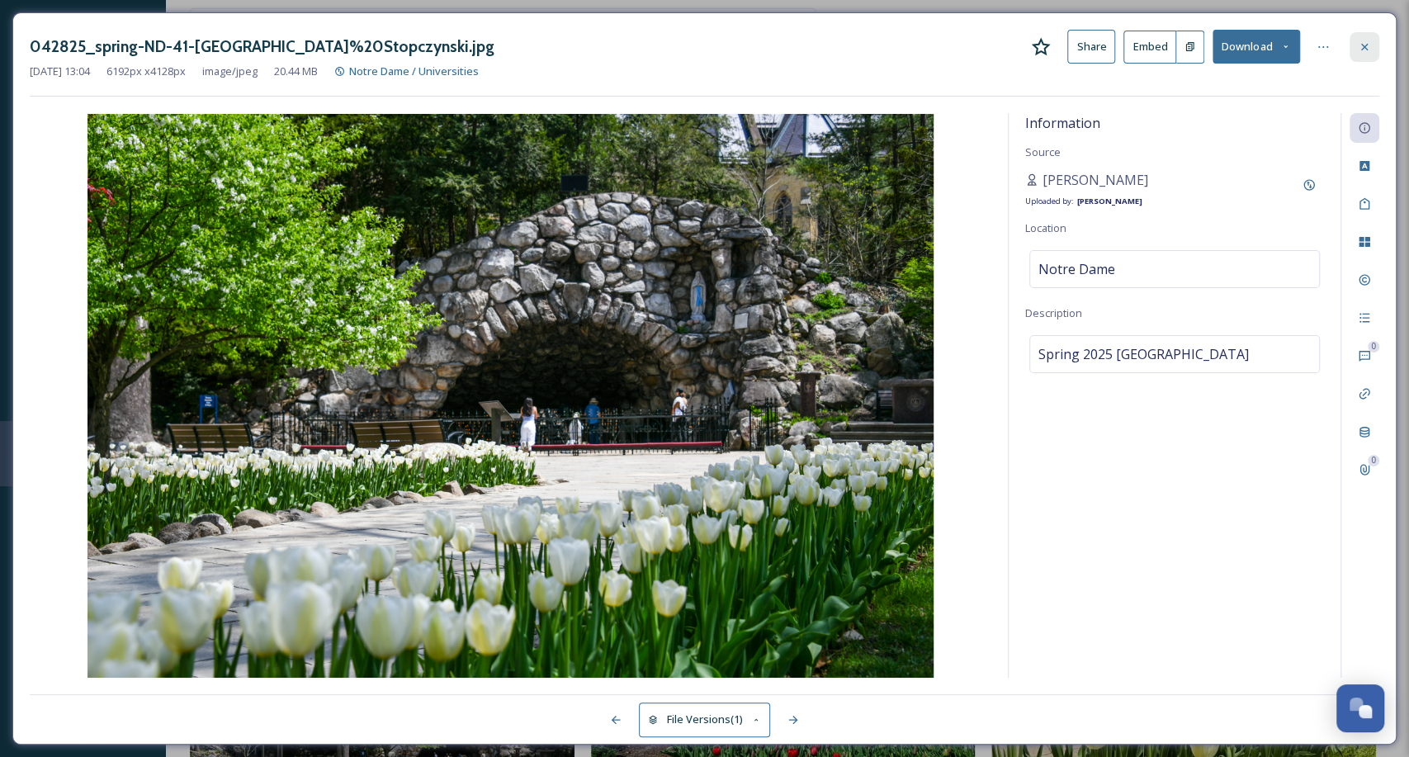
click at [1356, 41] on div at bounding box center [1364, 47] width 30 height 30
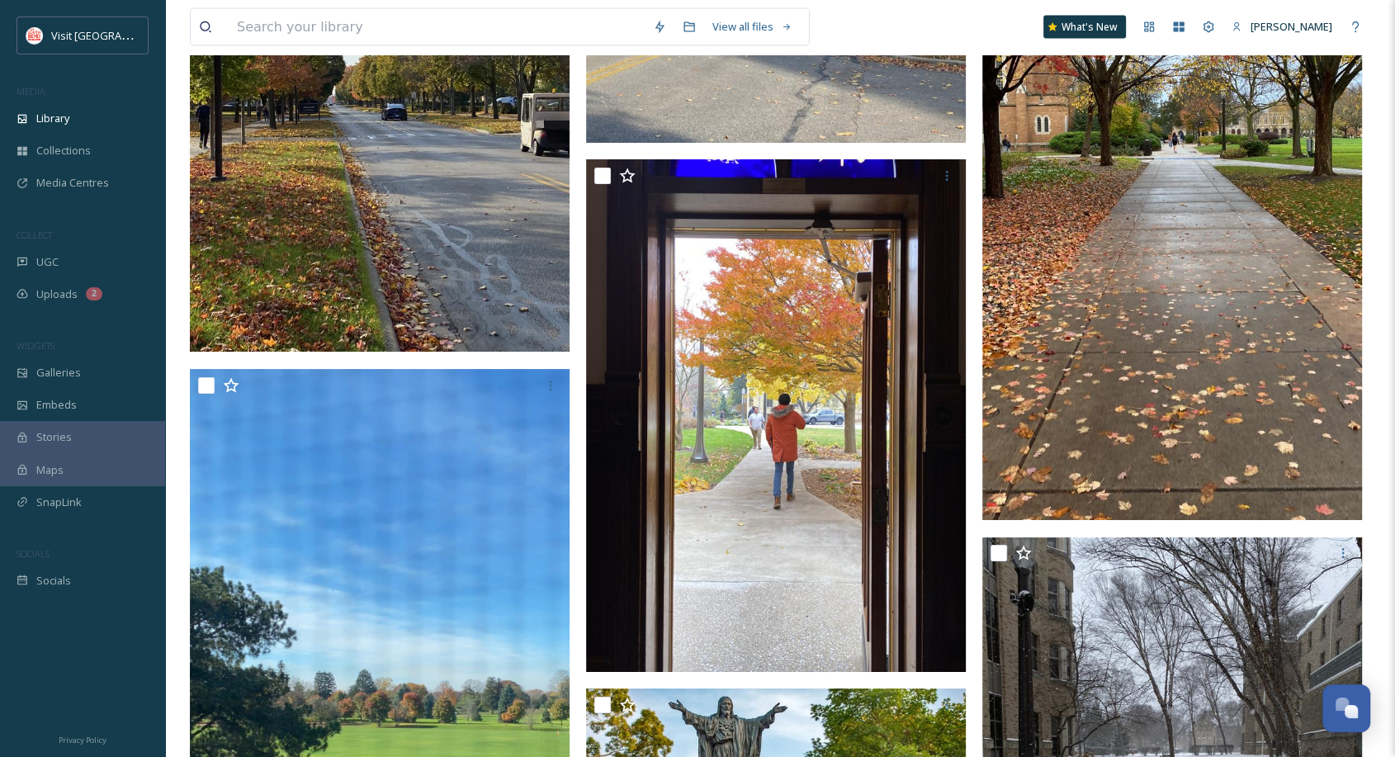
scroll to position [15840, 0]
